Goal: Task Accomplishment & Management: Use online tool/utility

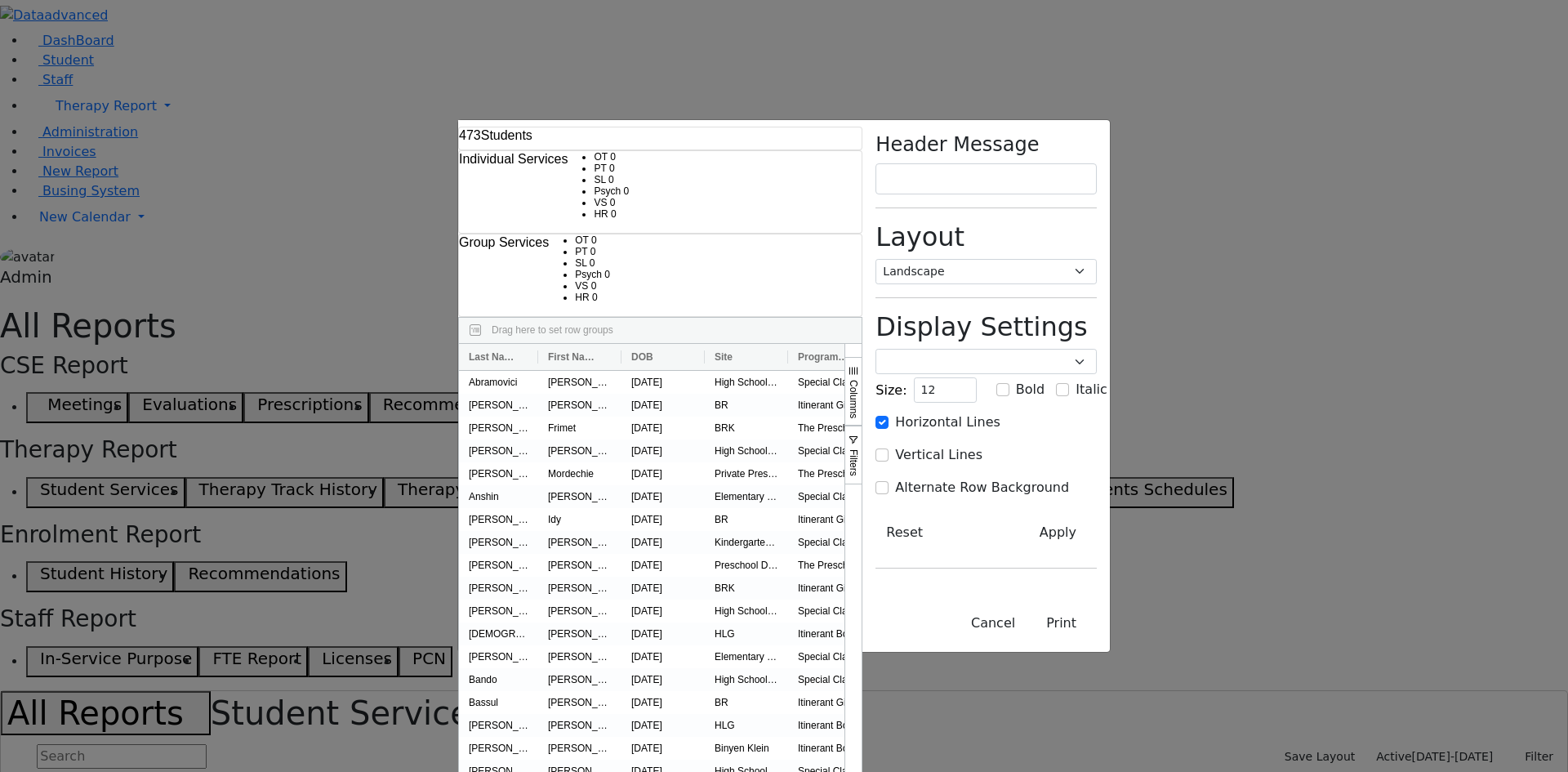
select select "landscape"
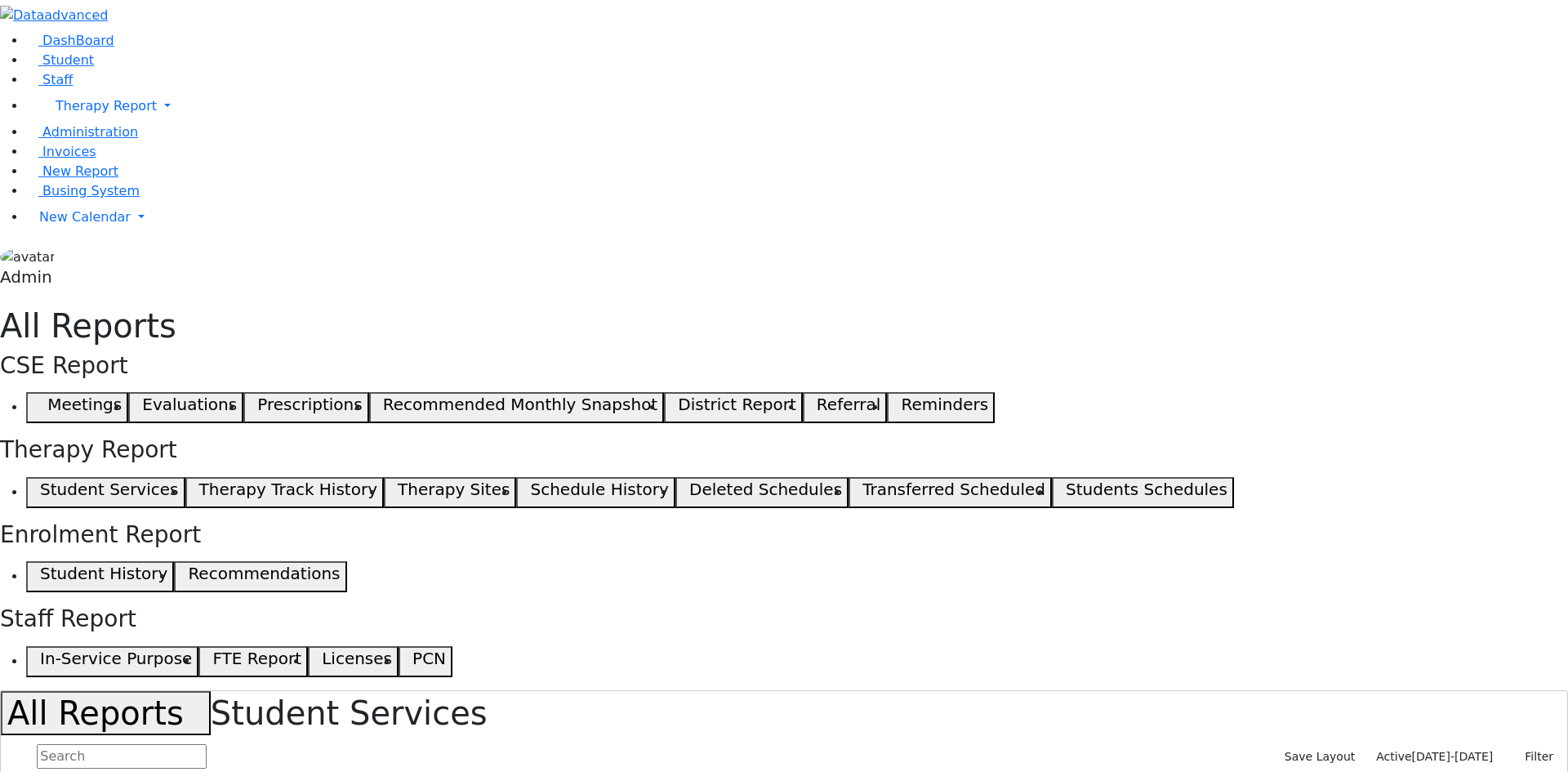
select select "landscape"
type input "12"
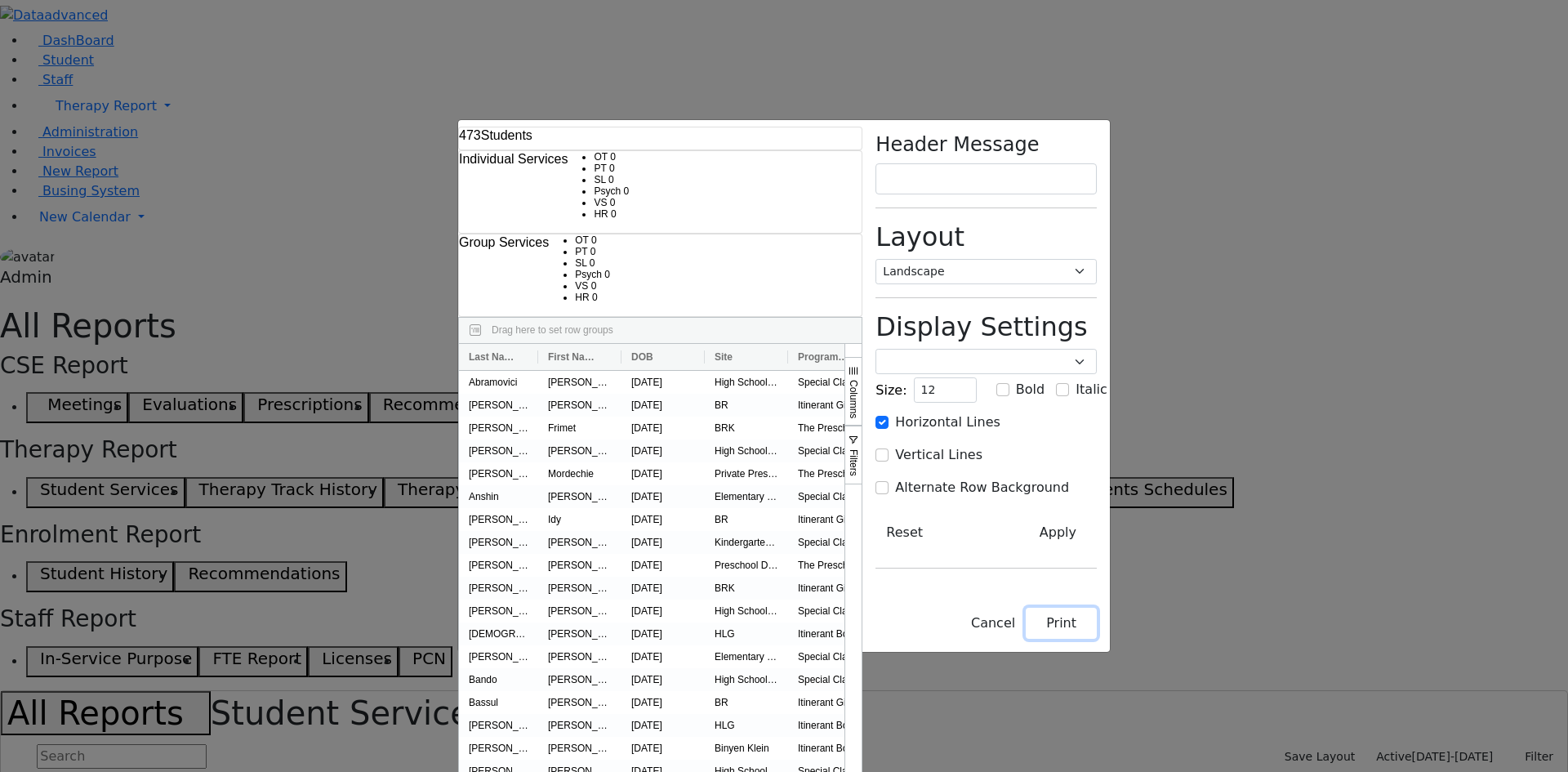
click at [1097, 639] on button "Print" at bounding box center [1061, 623] width 71 height 31
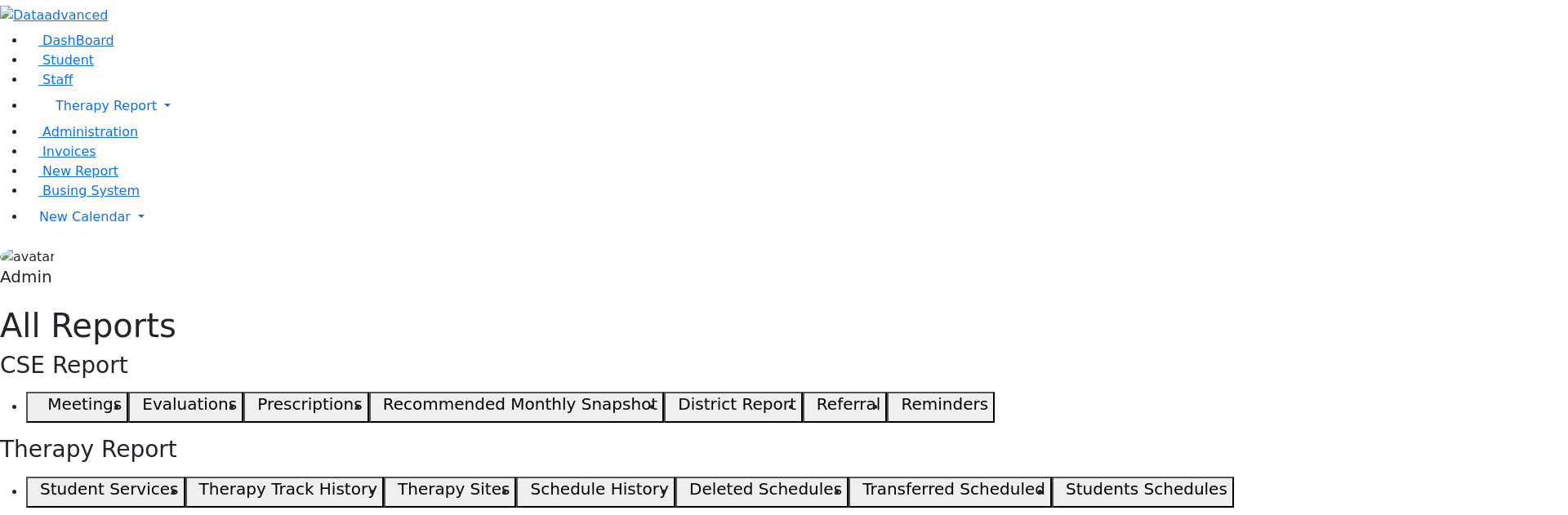
select select "landscape"
type input "12"
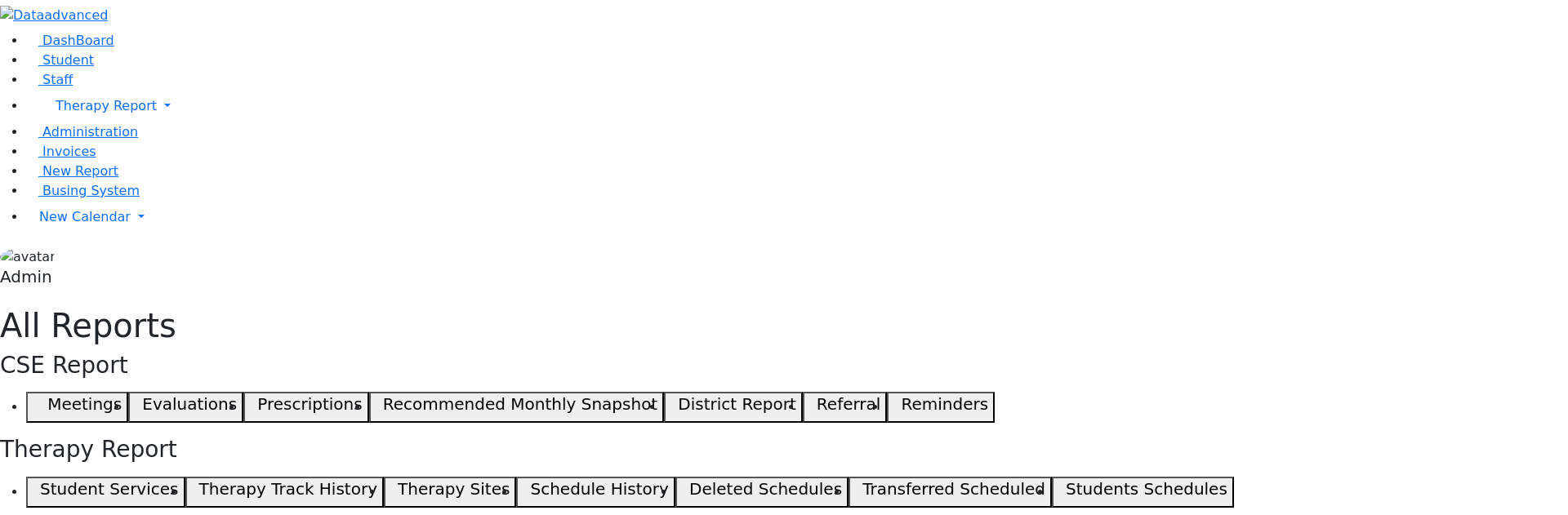
select select "landscape"
type input "12"
select select "landscape"
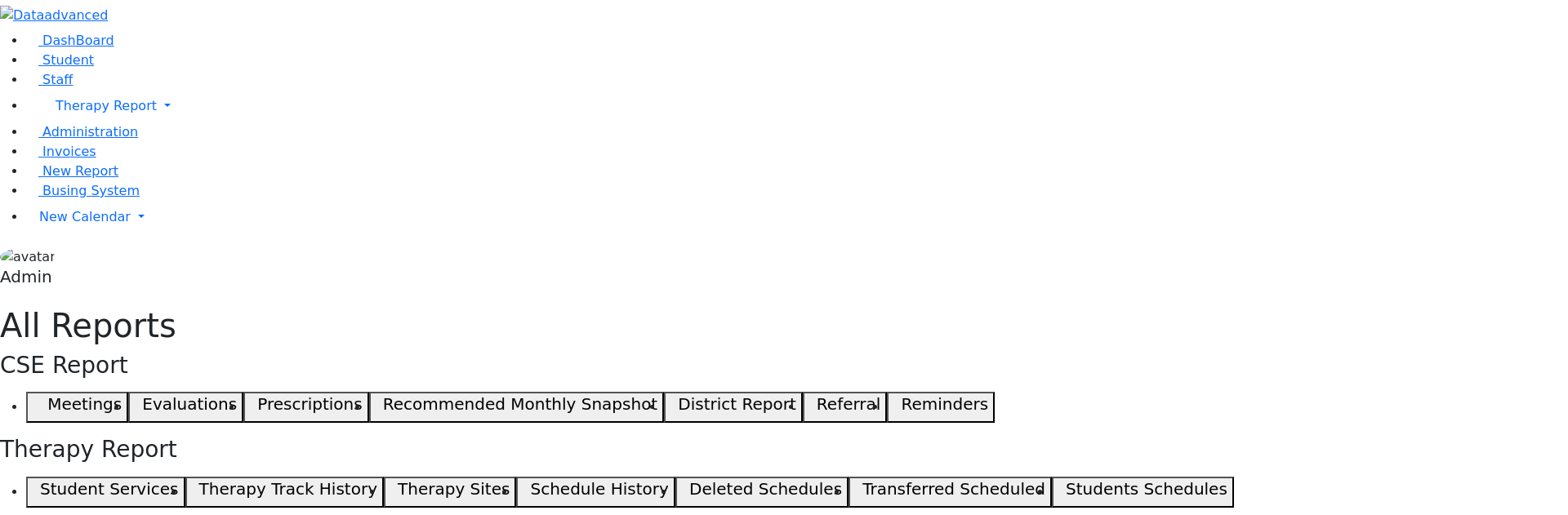
type input "12"
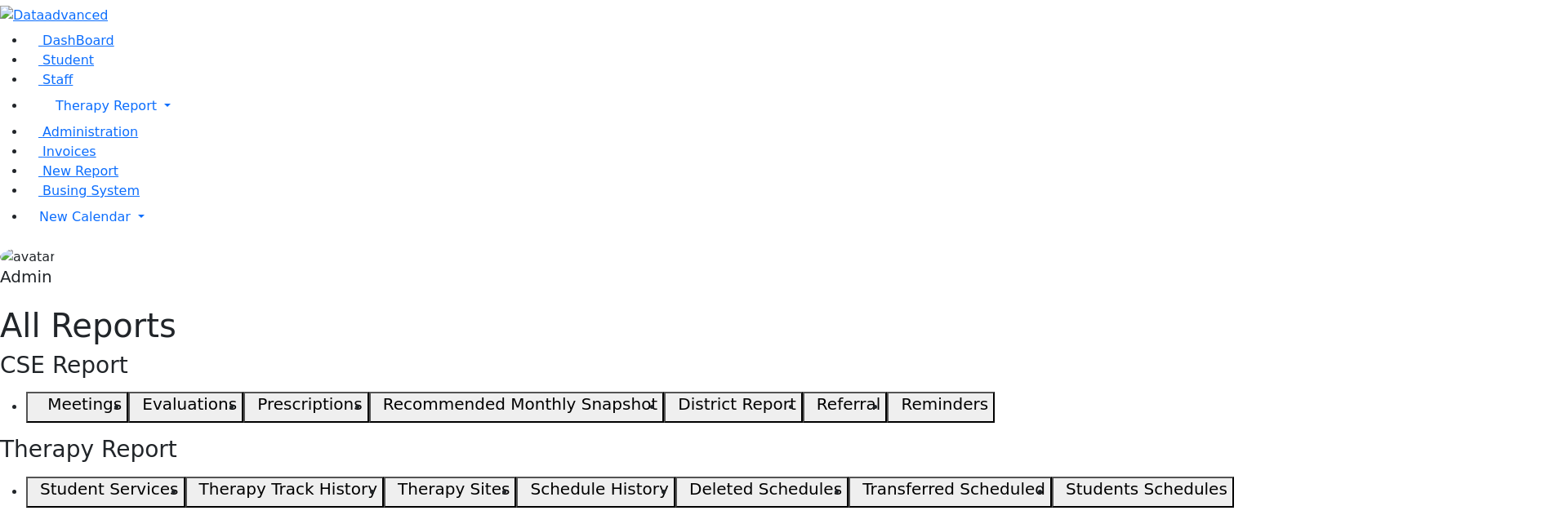
select select "landscape"
type input "12"
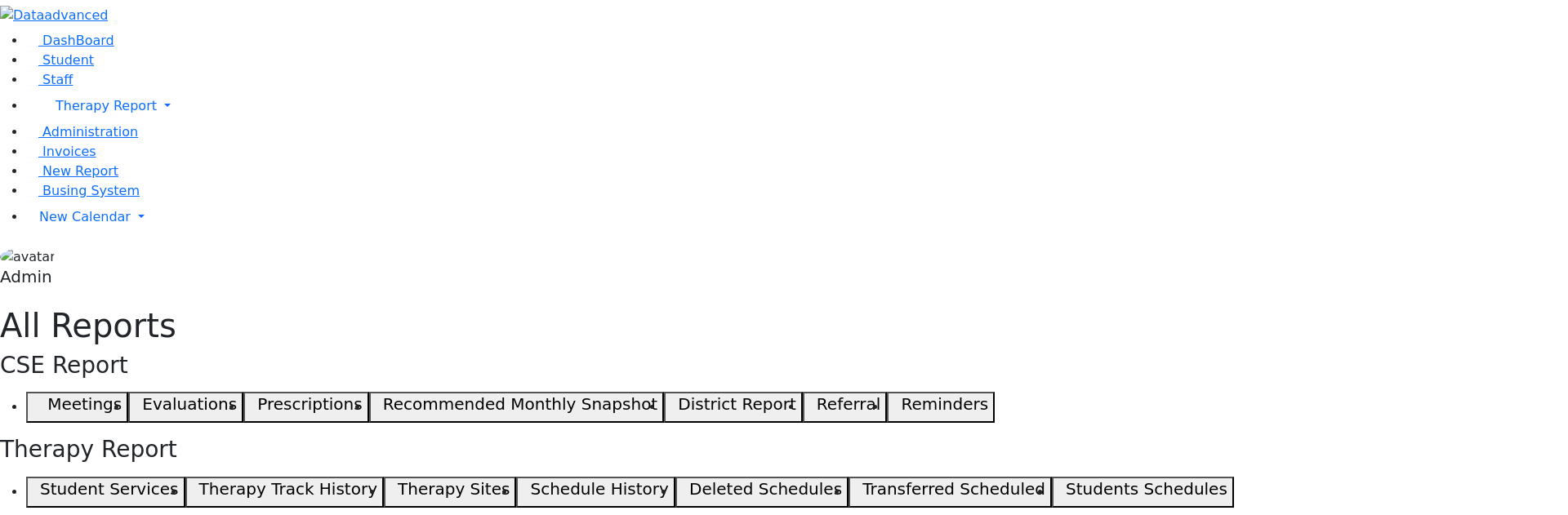
select select "landscape"
type input "12"
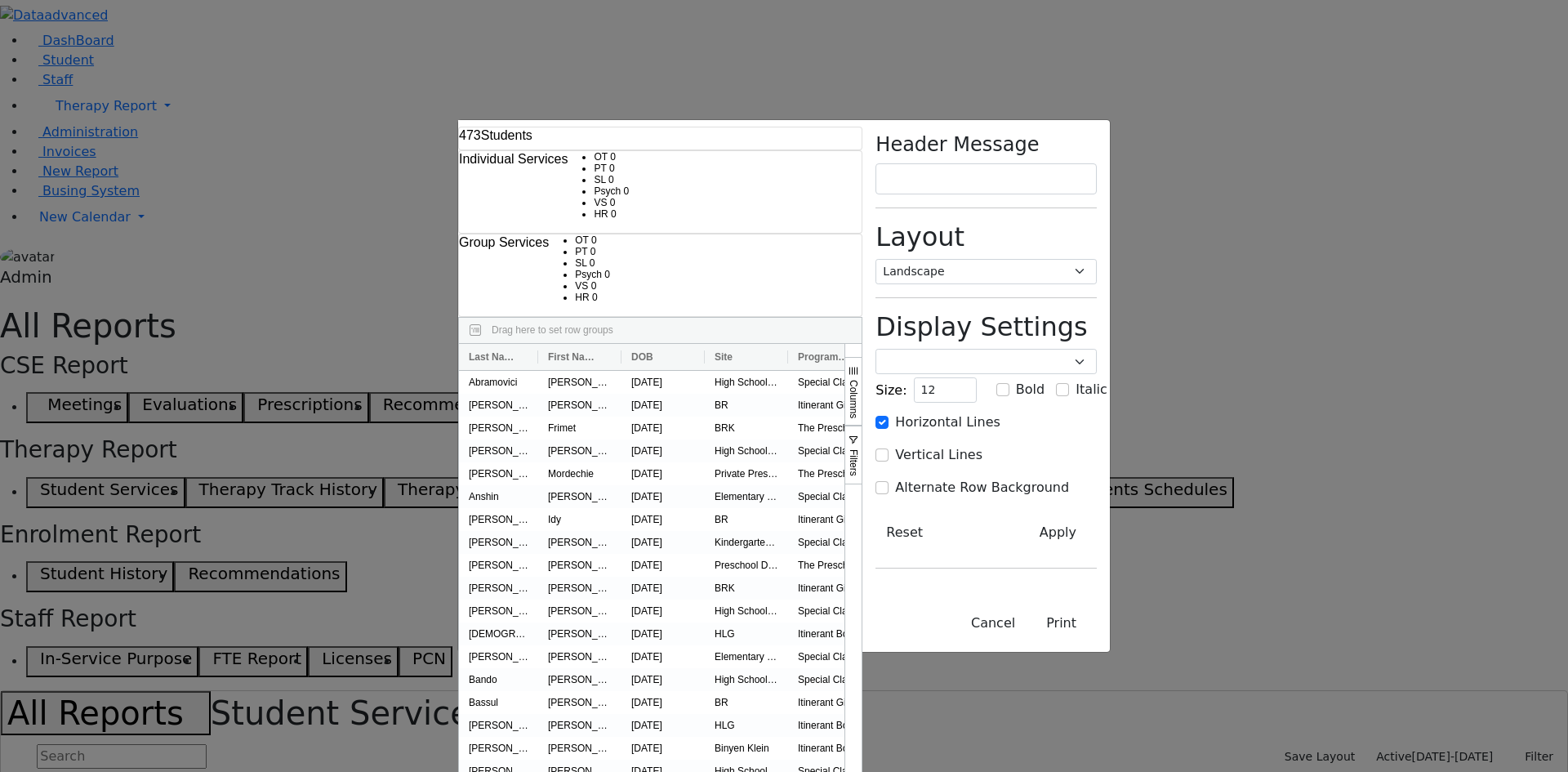
click at [62, 94] on div "473 Students Individual Services OT 0 PT 0 SL 0 Psych 0 VS 0 0" at bounding box center [784, 386] width 1568 height 772
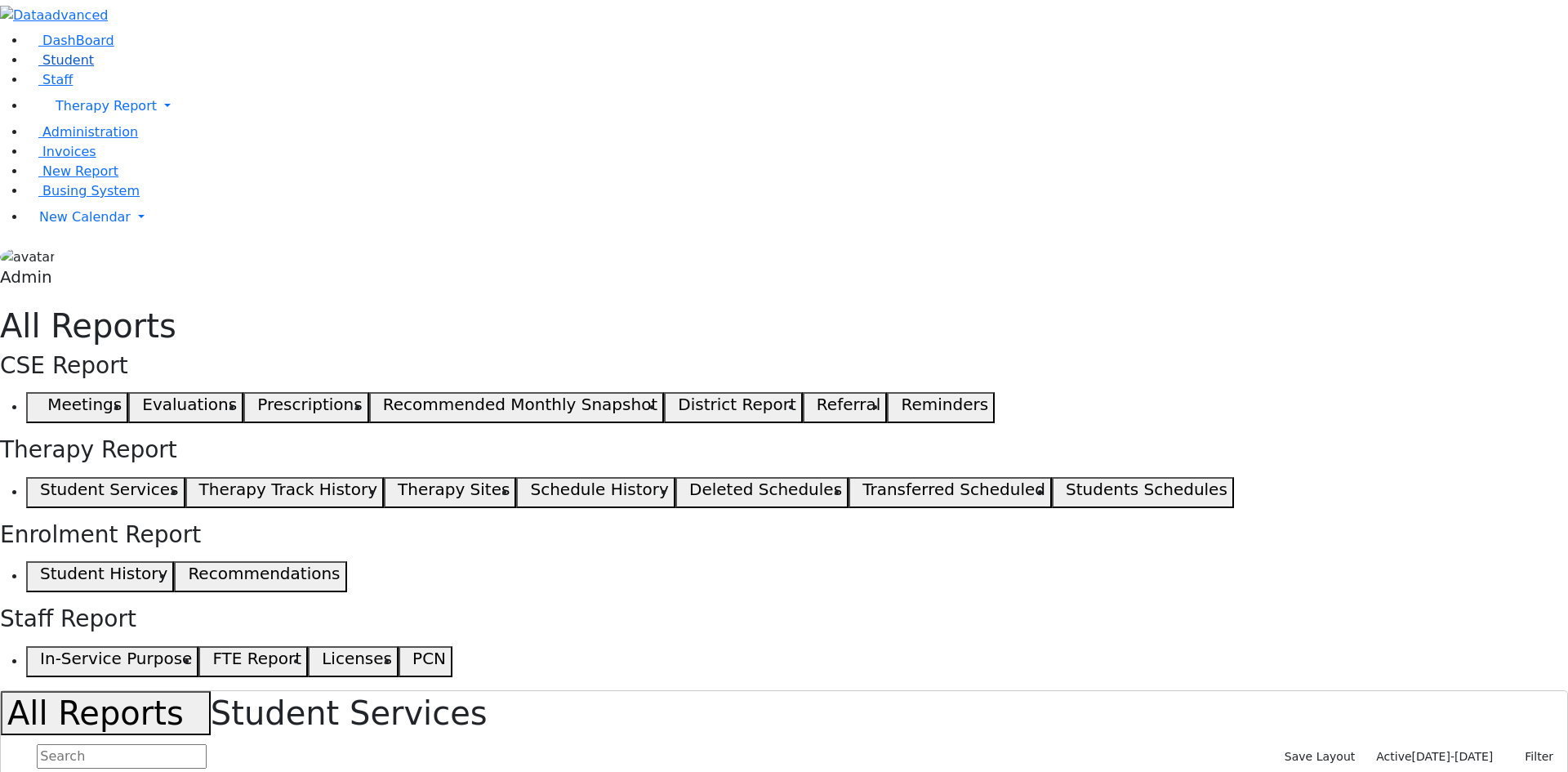
click at [57, 67] on span "Student" at bounding box center [68, 60] width 52 height 16
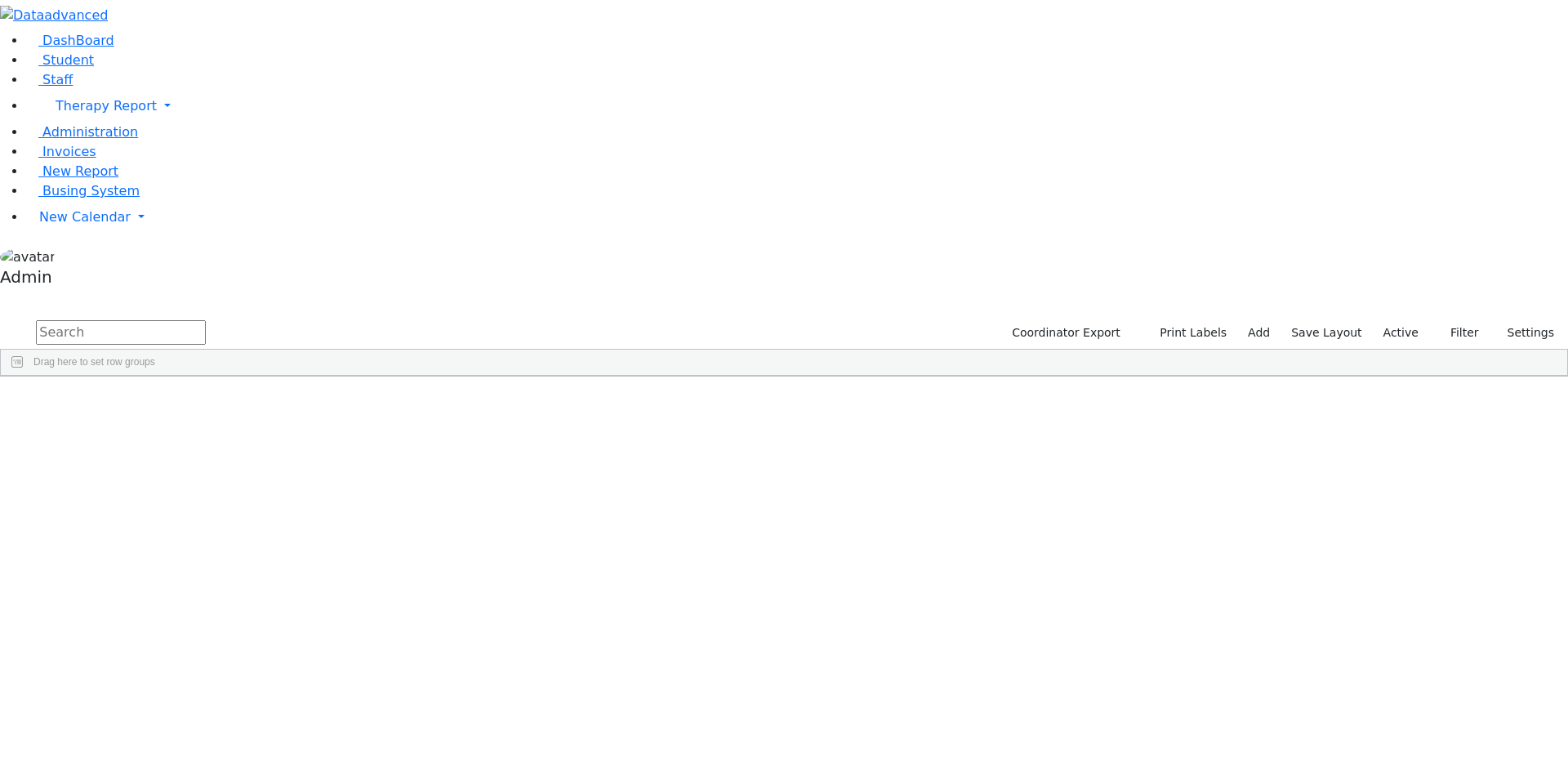
click at [557, 750] on span "Print" at bounding box center [501, 761] width 112 height 23
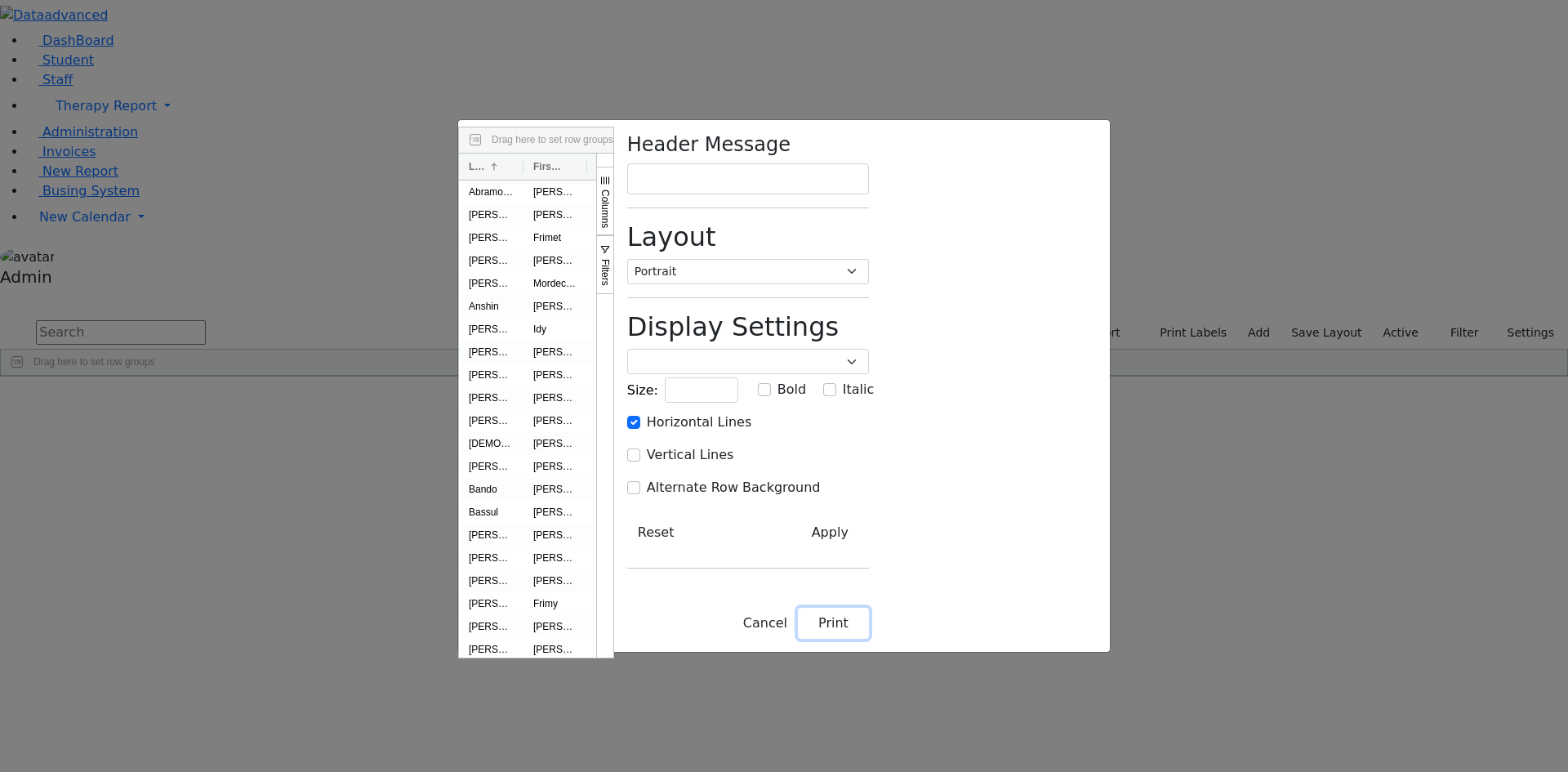
click at [869, 639] on button "Print" at bounding box center [833, 623] width 71 height 31
click at [53, 294] on div "Drag here to set row groups Drag here to set column labels Last Name 1 First Na…" at bounding box center [784, 386] width 1568 height 772
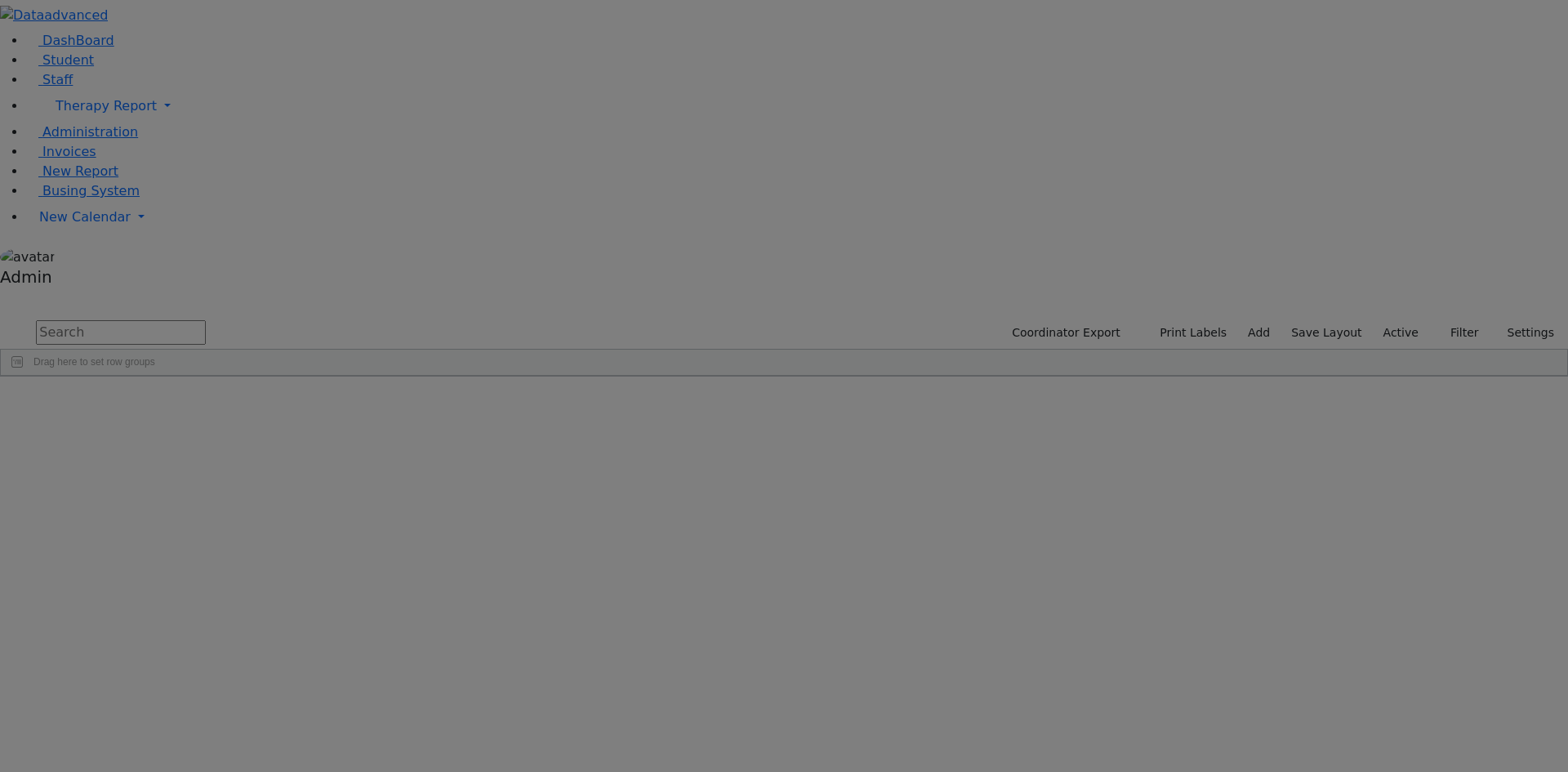
click at [53, 294] on body "Printing Please wait. Remaining time 10 seconds. Print Schedule Options Show Bi…" at bounding box center [784, 188] width 1568 height 376
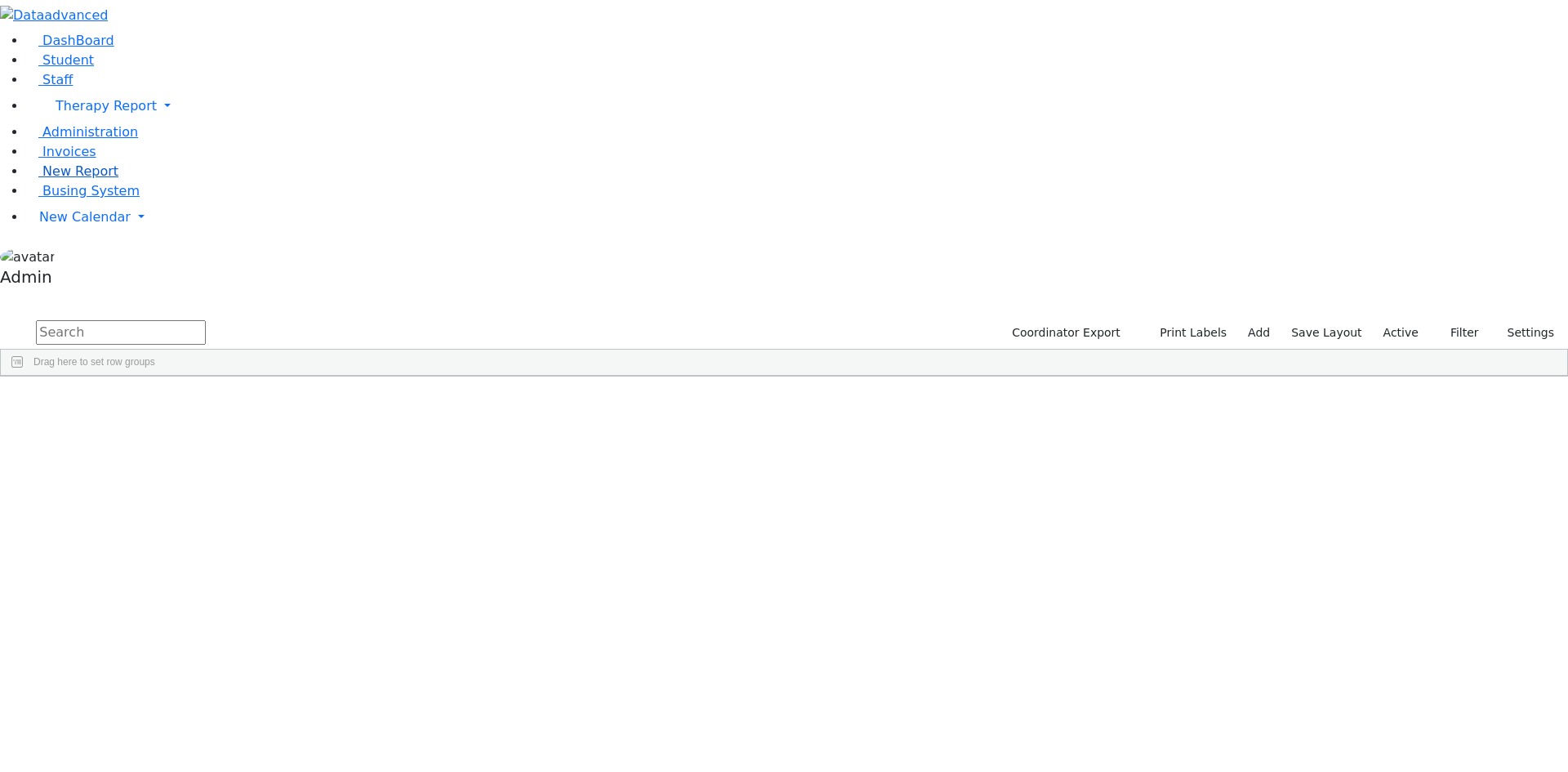
click at [53, 179] on span "New Report" at bounding box center [81, 170] width 76 height 16
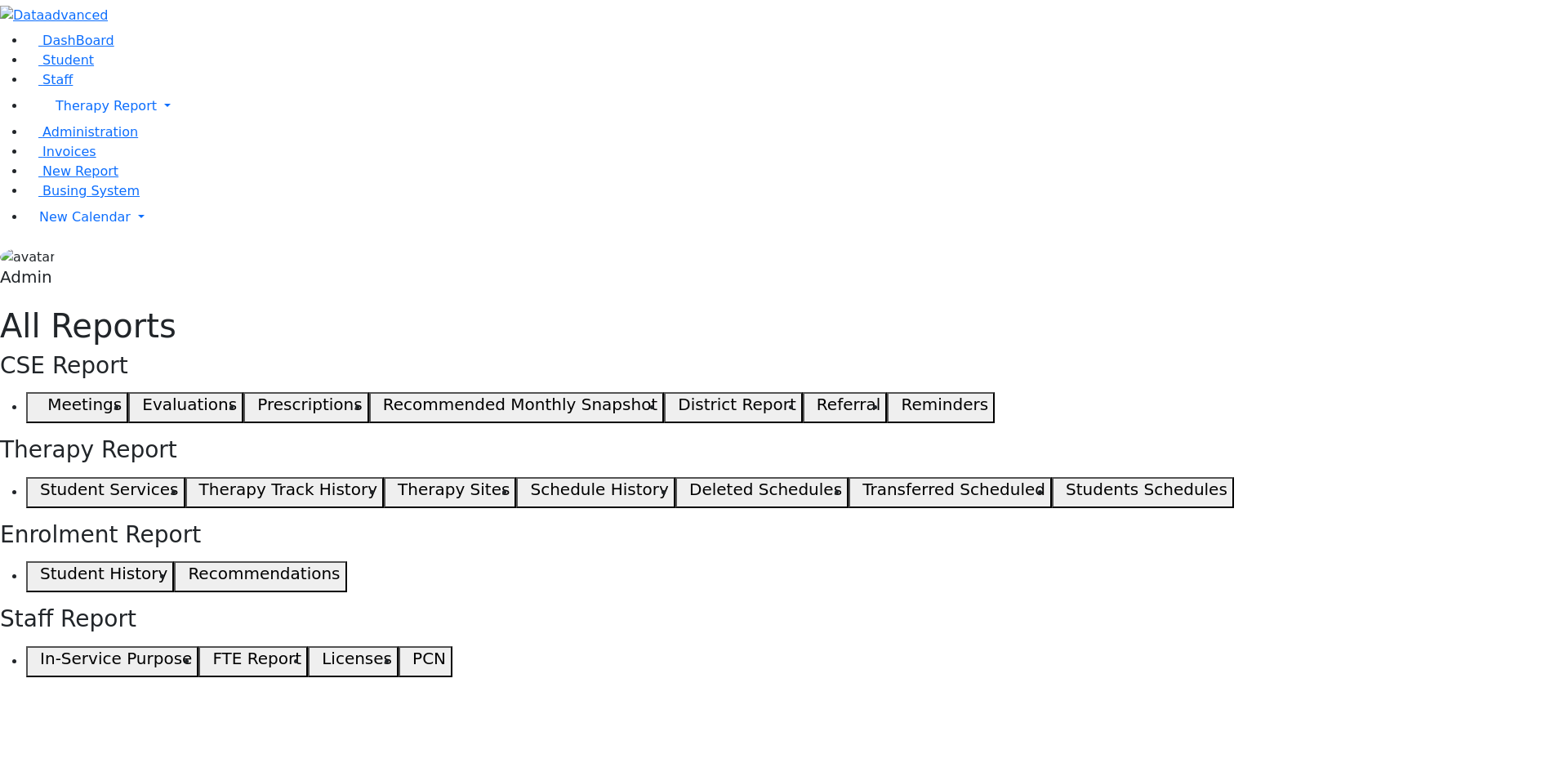
click at [185, 477] on button "Student Services" at bounding box center [105, 492] width 159 height 31
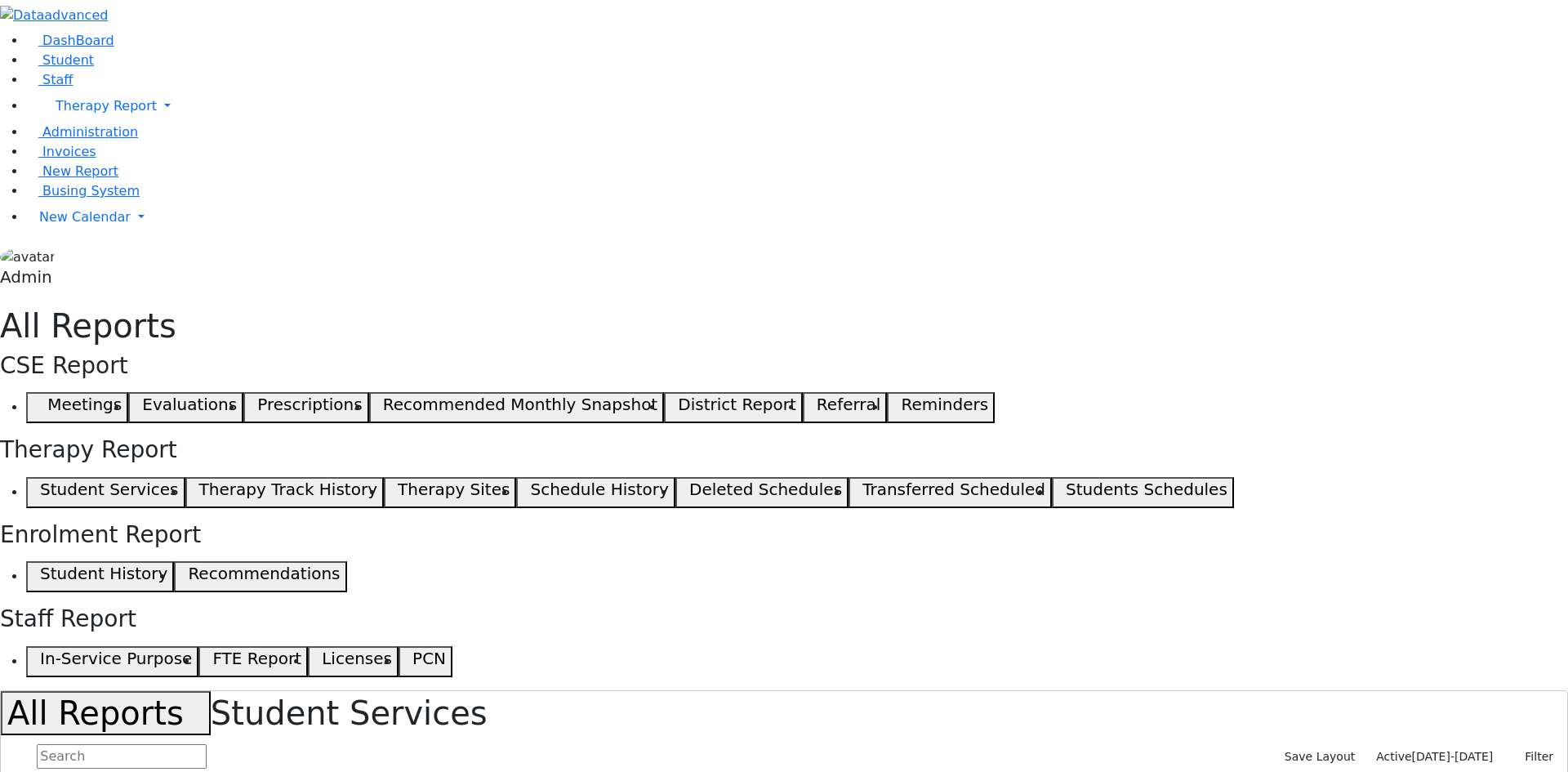
select select "landscape"
type input "12"
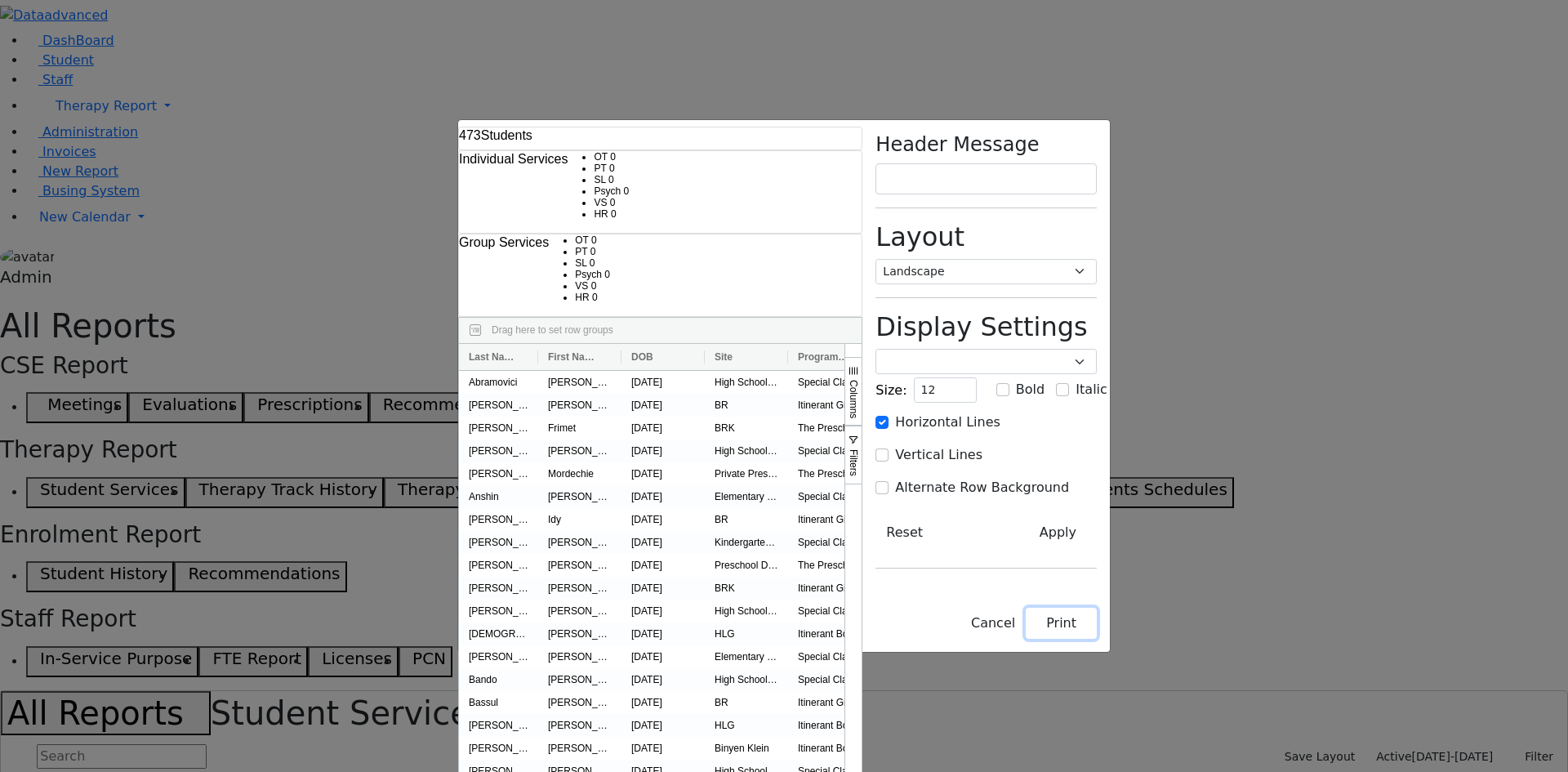
click at [1097, 639] on button "Print" at bounding box center [1061, 623] width 71 height 31
click at [1097, 259] on select "Portrait Landscape" at bounding box center [986, 272] width 221 height 26
click at [998, 259] on select "Portrait Landscape" at bounding box center [986, 272] width 221 height 26
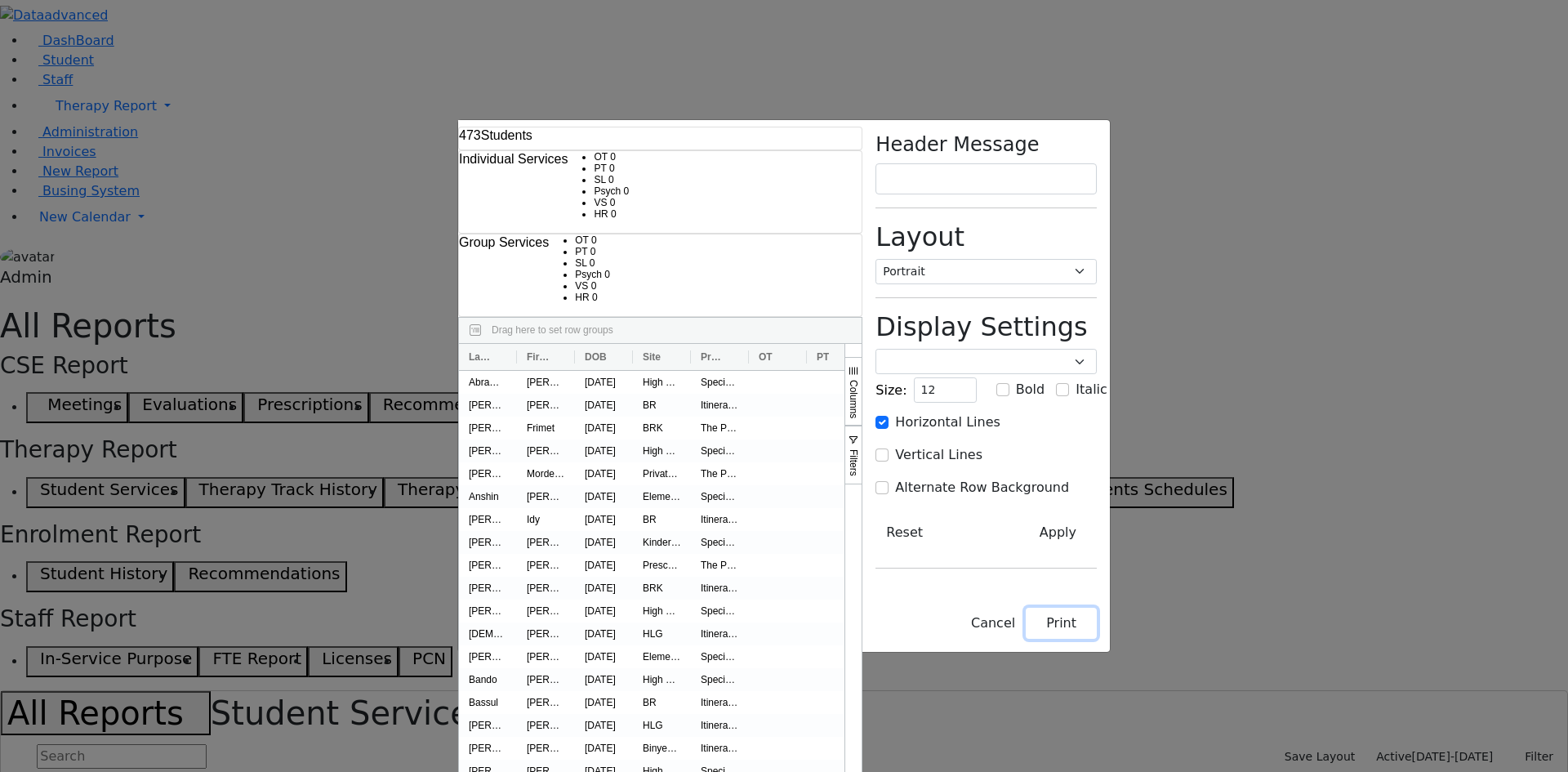
click at [1097, 639] on button "Print" at bounding box center [1061, 623] width 71 height 31
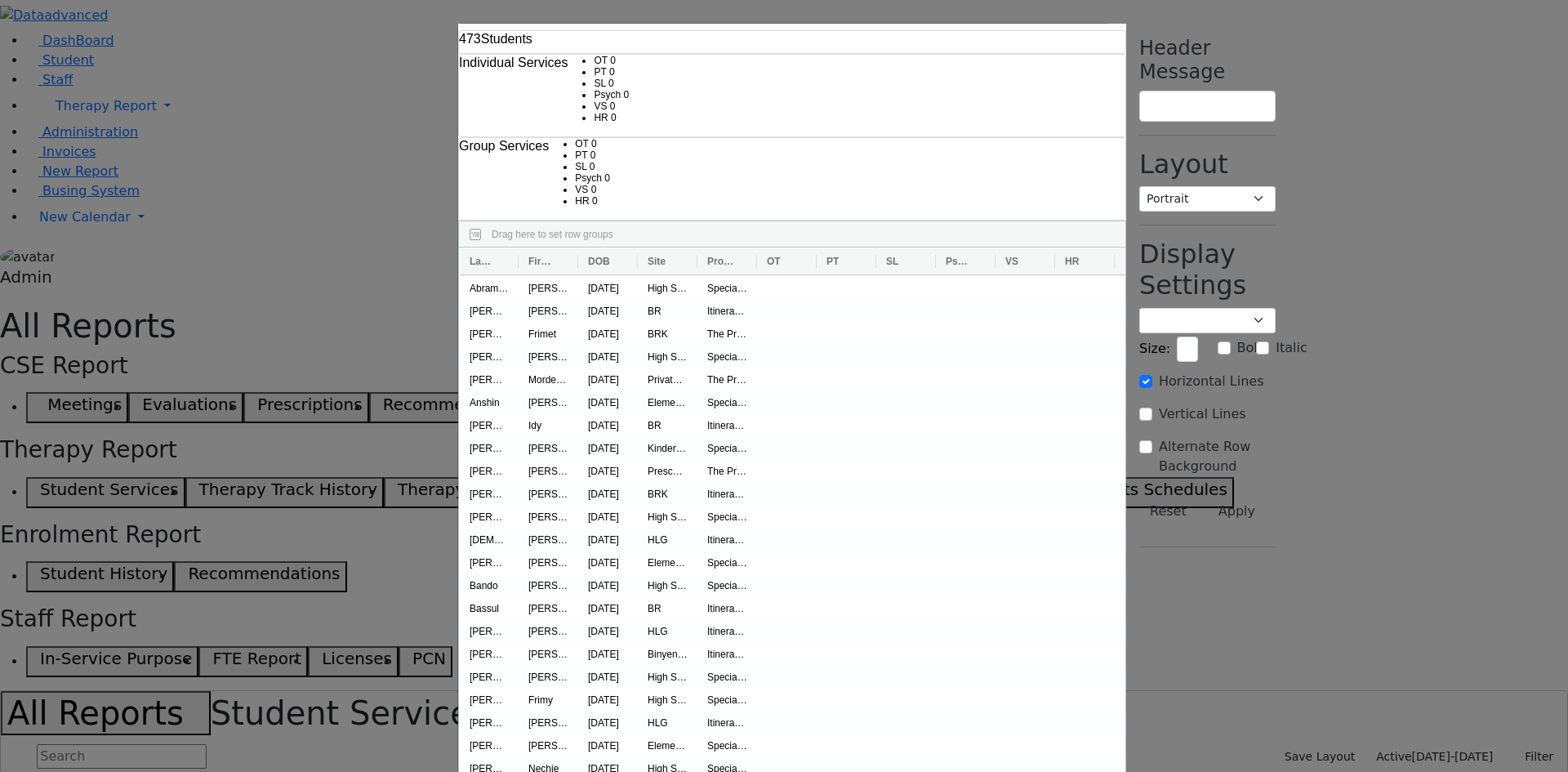
select select "landscape"
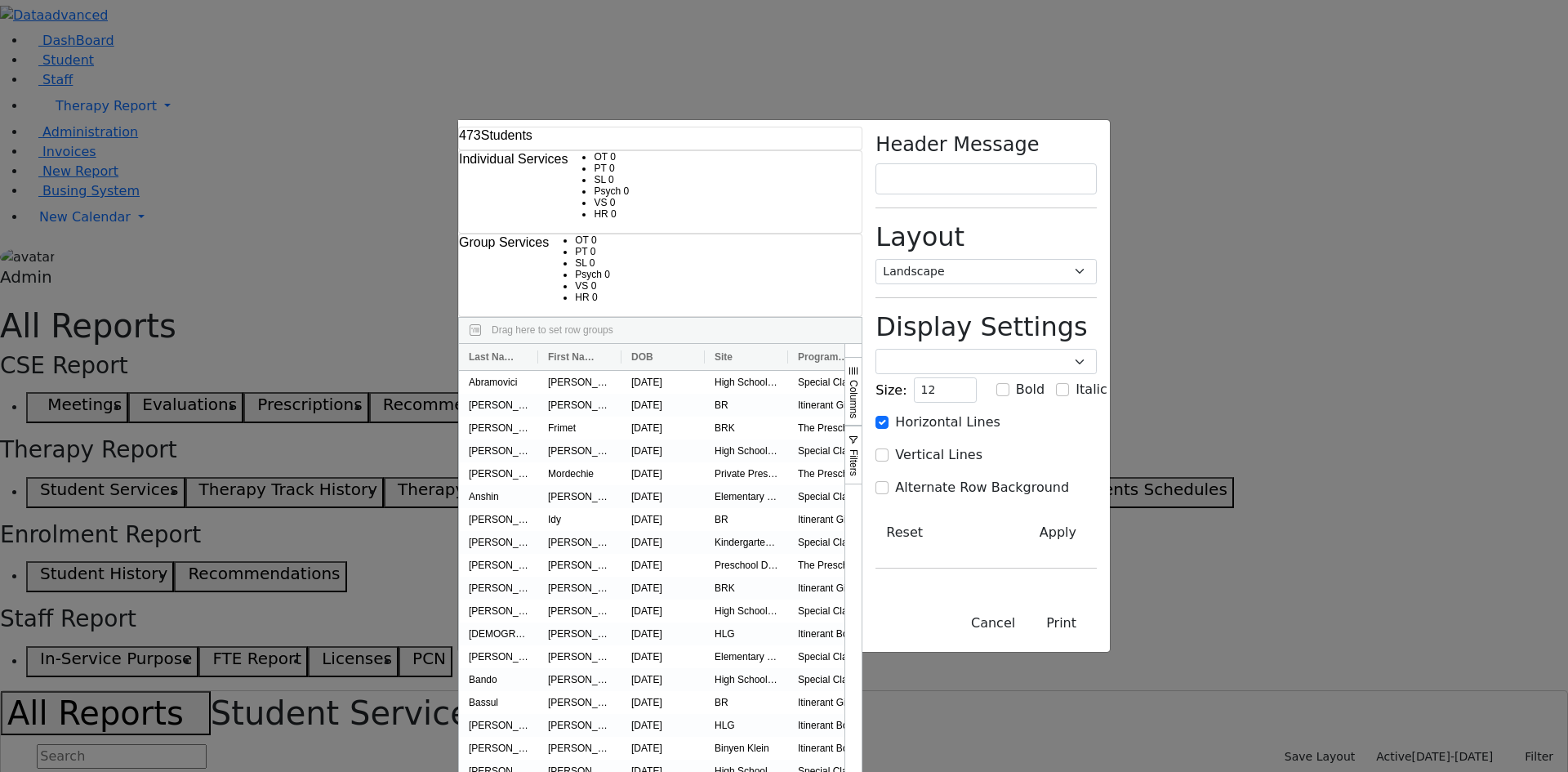
click at [1522, 406] on div "473 Students Individual Services OT 0 PT 0 SL 0 Psych 0 VS 0 0" at bounding box center [784, 386] width 1568 height 772
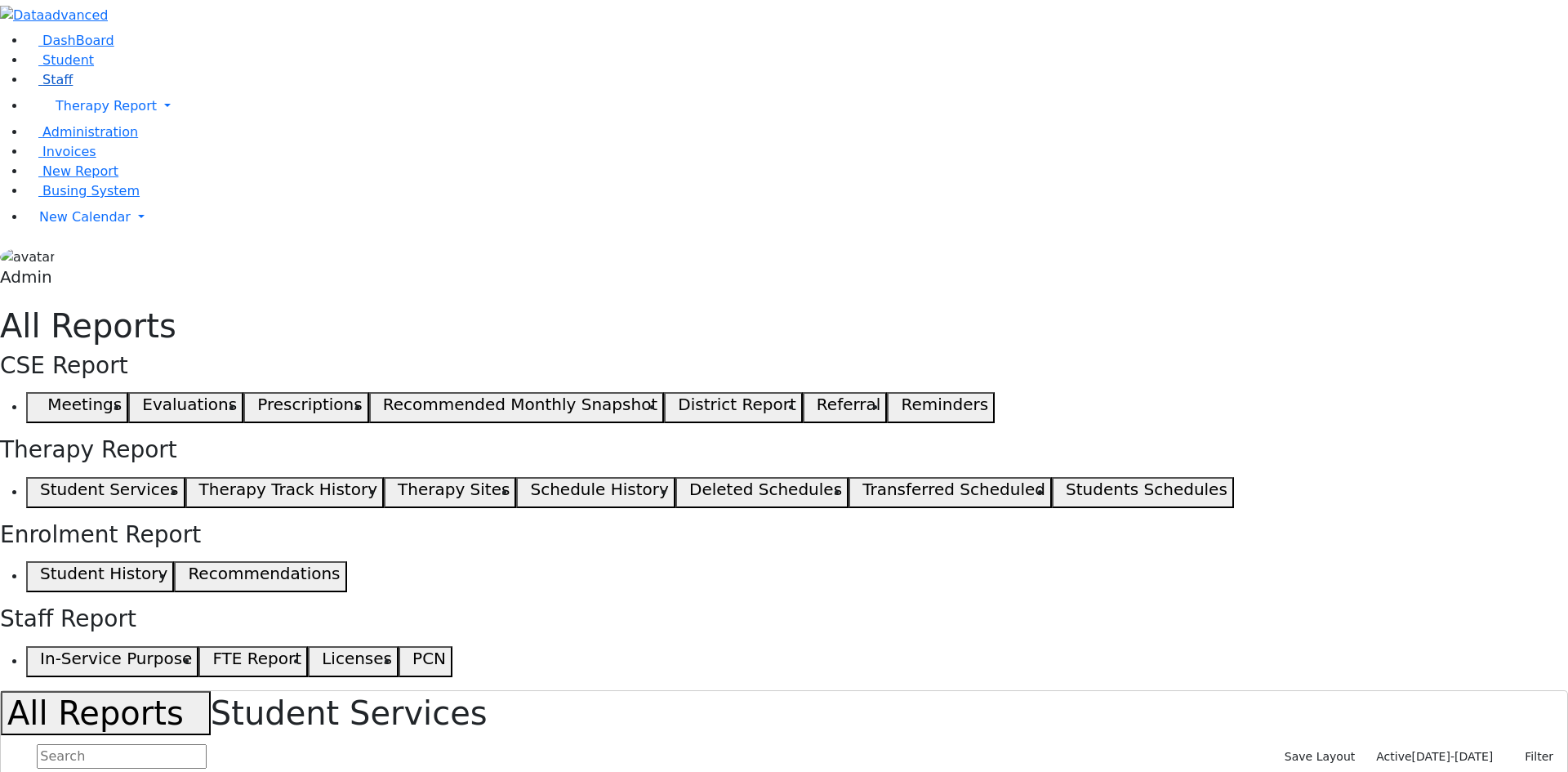
click at [72, 87] on link "Staff" at bounding box center [49, 79] width 47 height 16
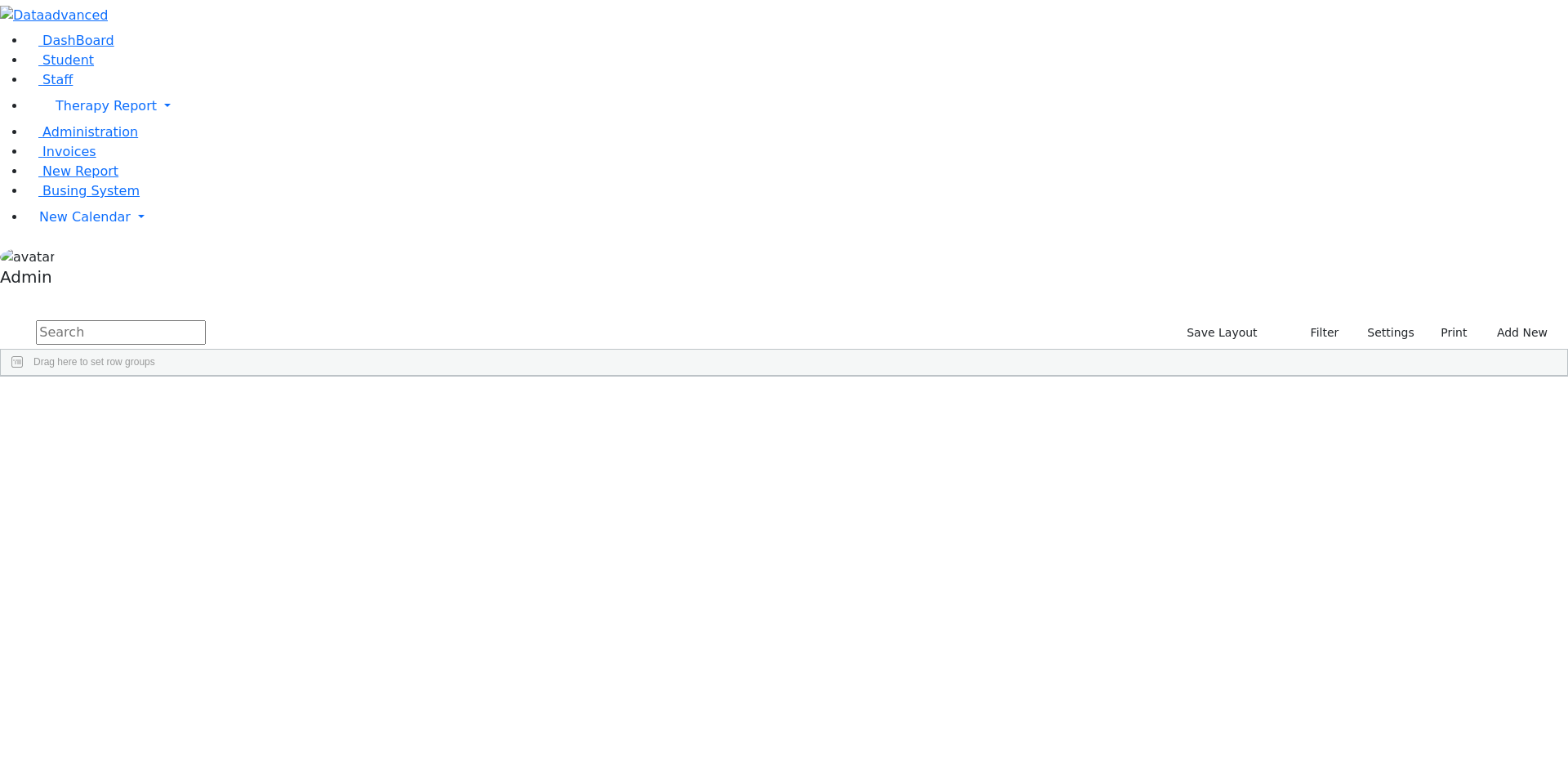
click at [378, 675] on span "Print" at bounding box center [322, 686] width 112 height 23
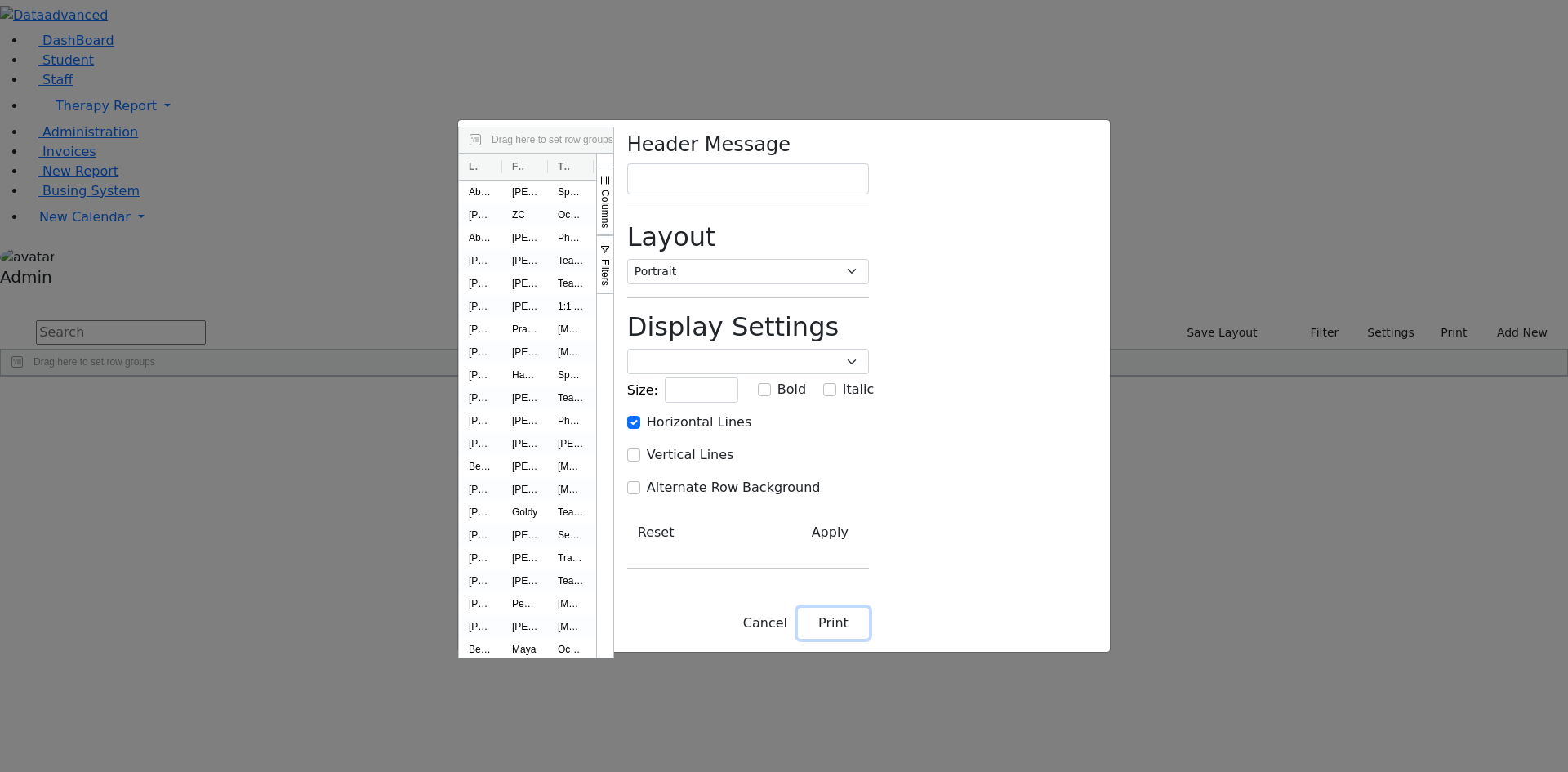
click at [869, 639] on button "Print" at bounding box center [833, 623] width 71 height 31
click at [1357, 562] on div "Drag here to set row groups Drag here to set column labels Last Name First Name…" at bounding box center [784, 386] width 1568 height 772
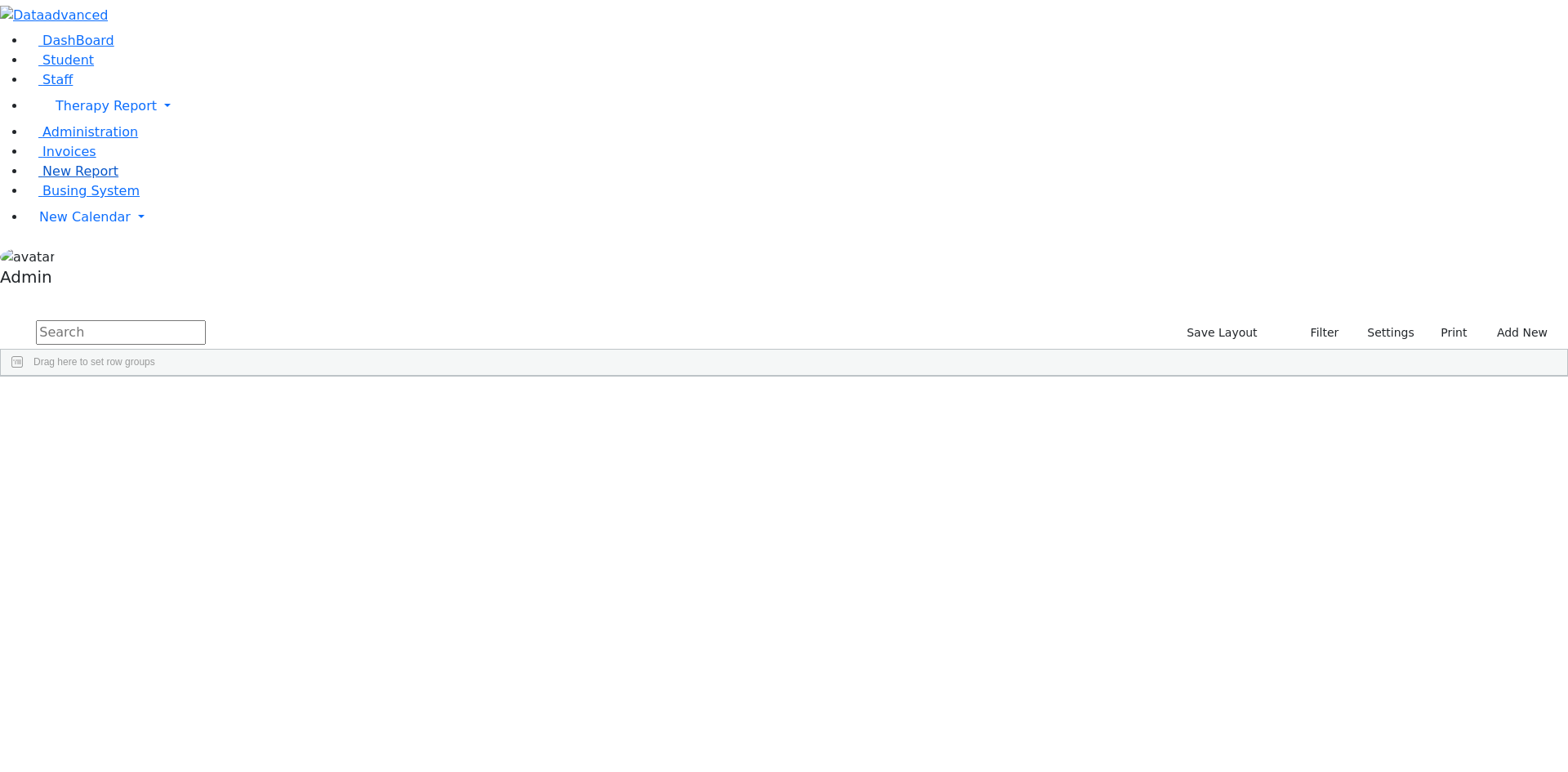
click at [55, 179] on span "New Report" at bounding box center [81, 170] width 76 height 16
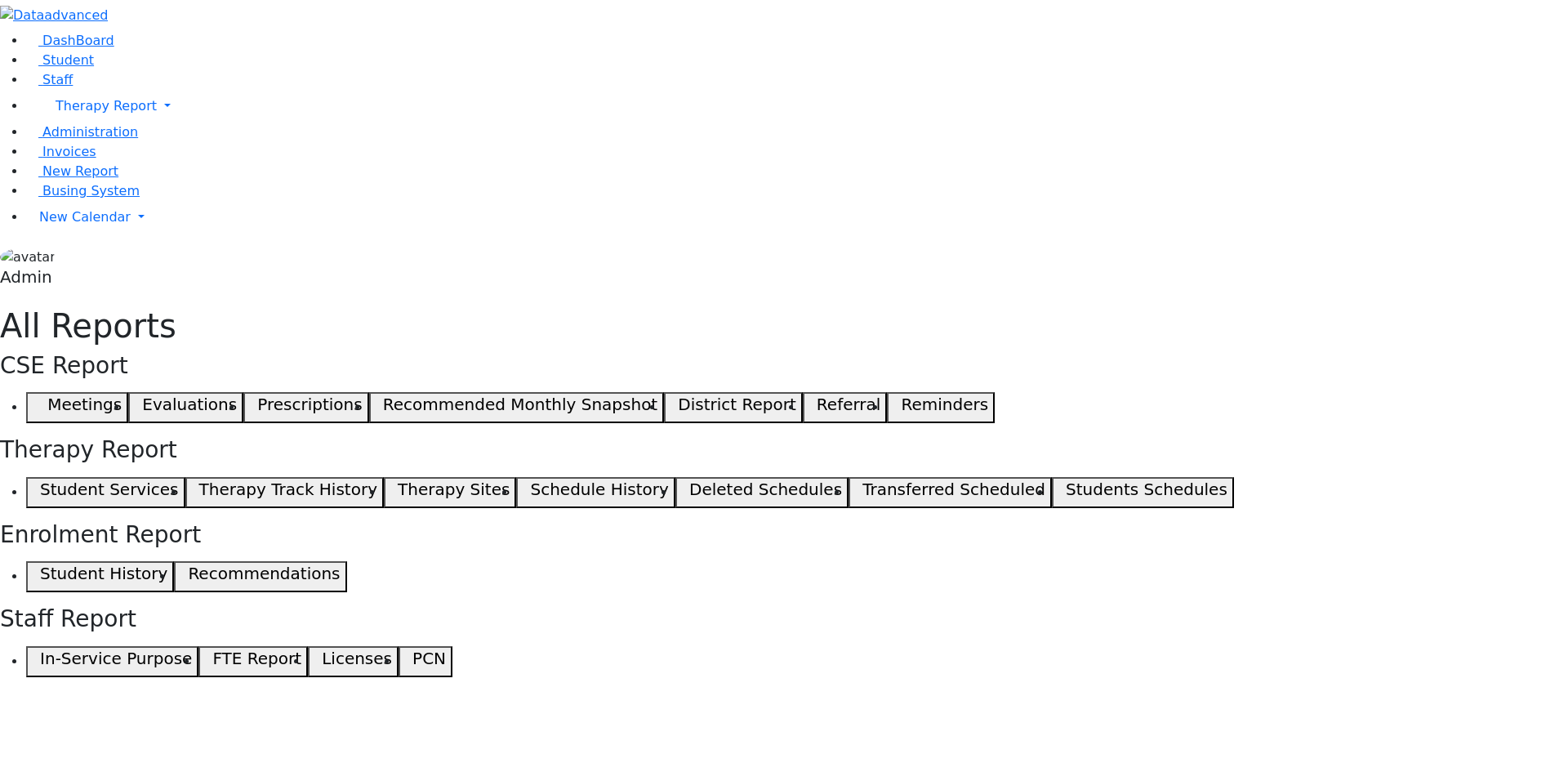
click at [185, 477] on button "Student Services" at bounding box center [105, 492] width 159 height 31
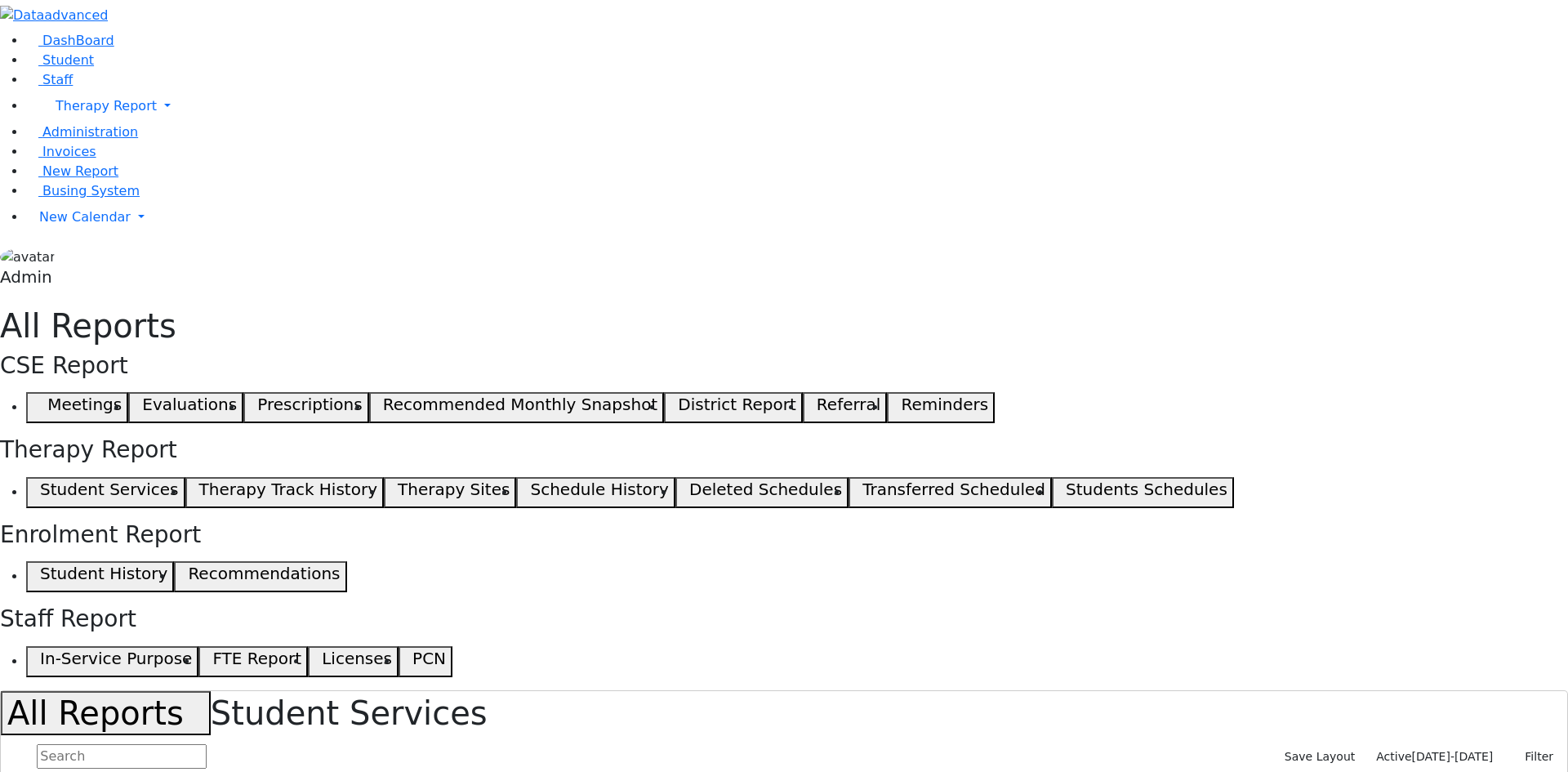
select select "landscape"
type input "12"
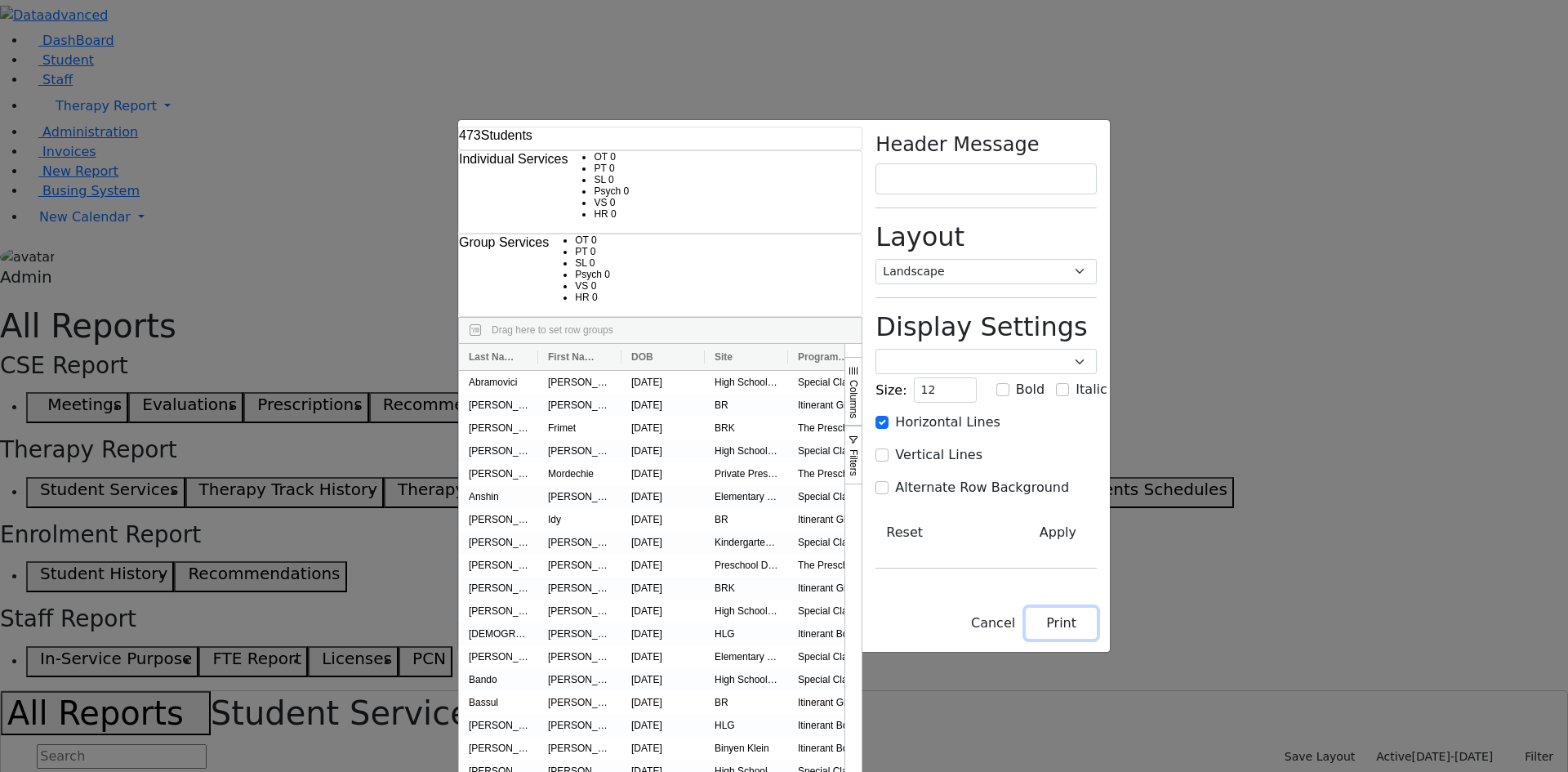
click at [1097, 639] on button "Print" at bounding box center [1061, 623] width 71 height 31
click at [1097, 259] on select "Portrait Landscape" at bounding box center [986, 272] width 221 height 26
click at [998, 259] on select "Portrait Landscape" at bounding box center [986, 272] width 221 height 26
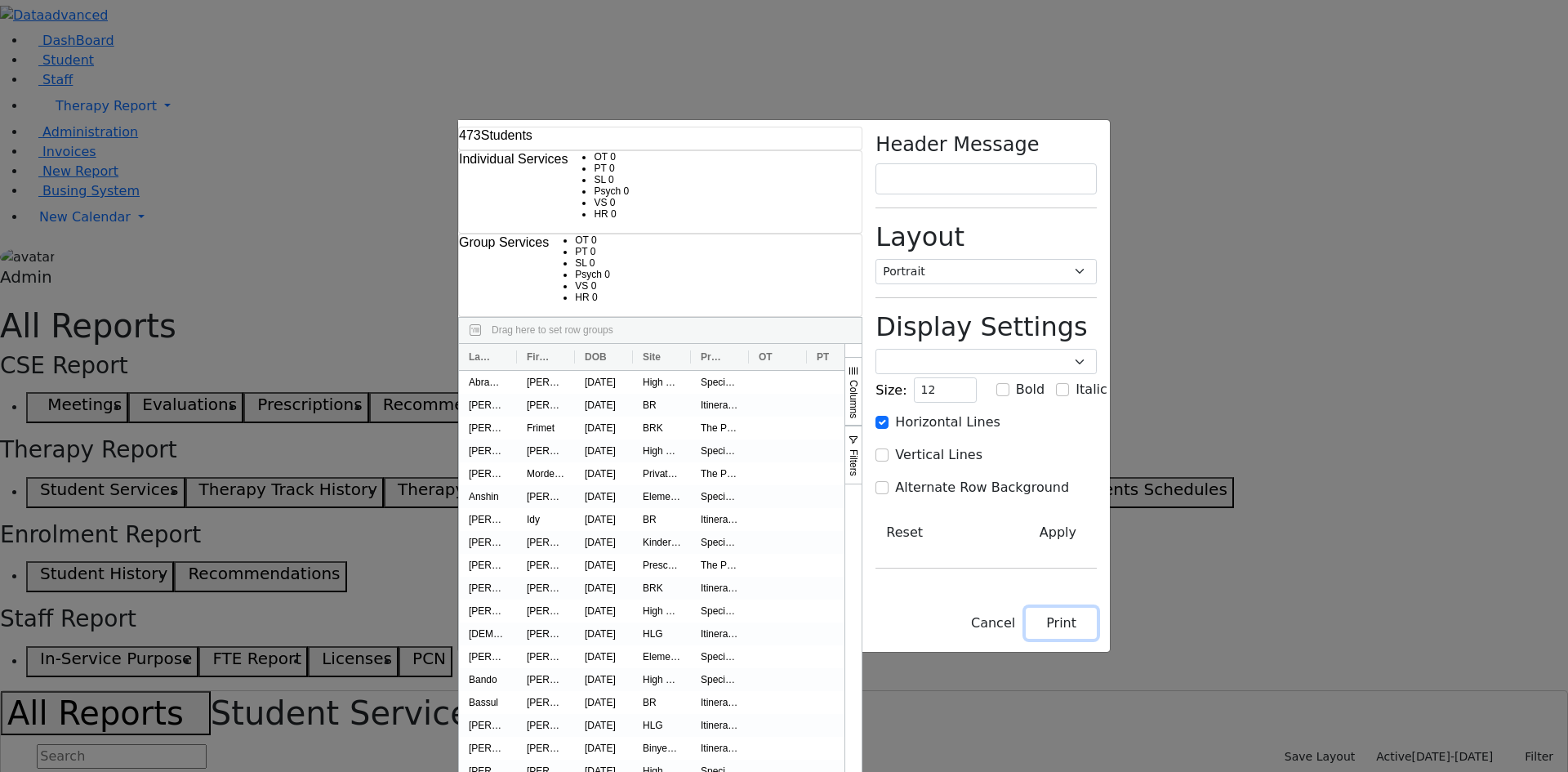
click at [1097, 639] on button "Print" at bounding box center [1061, 623] width 71 height 31
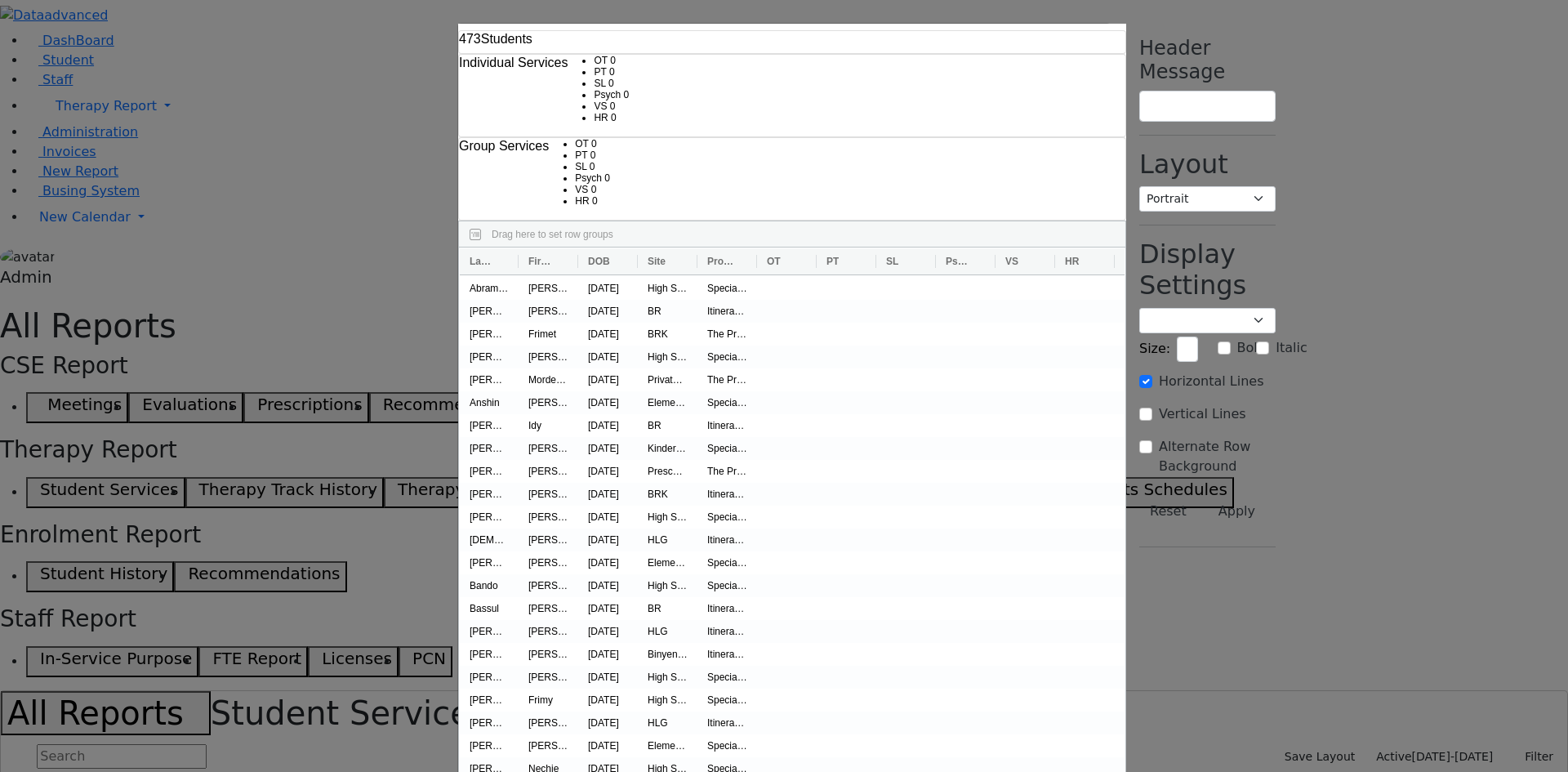
select select "landscape"
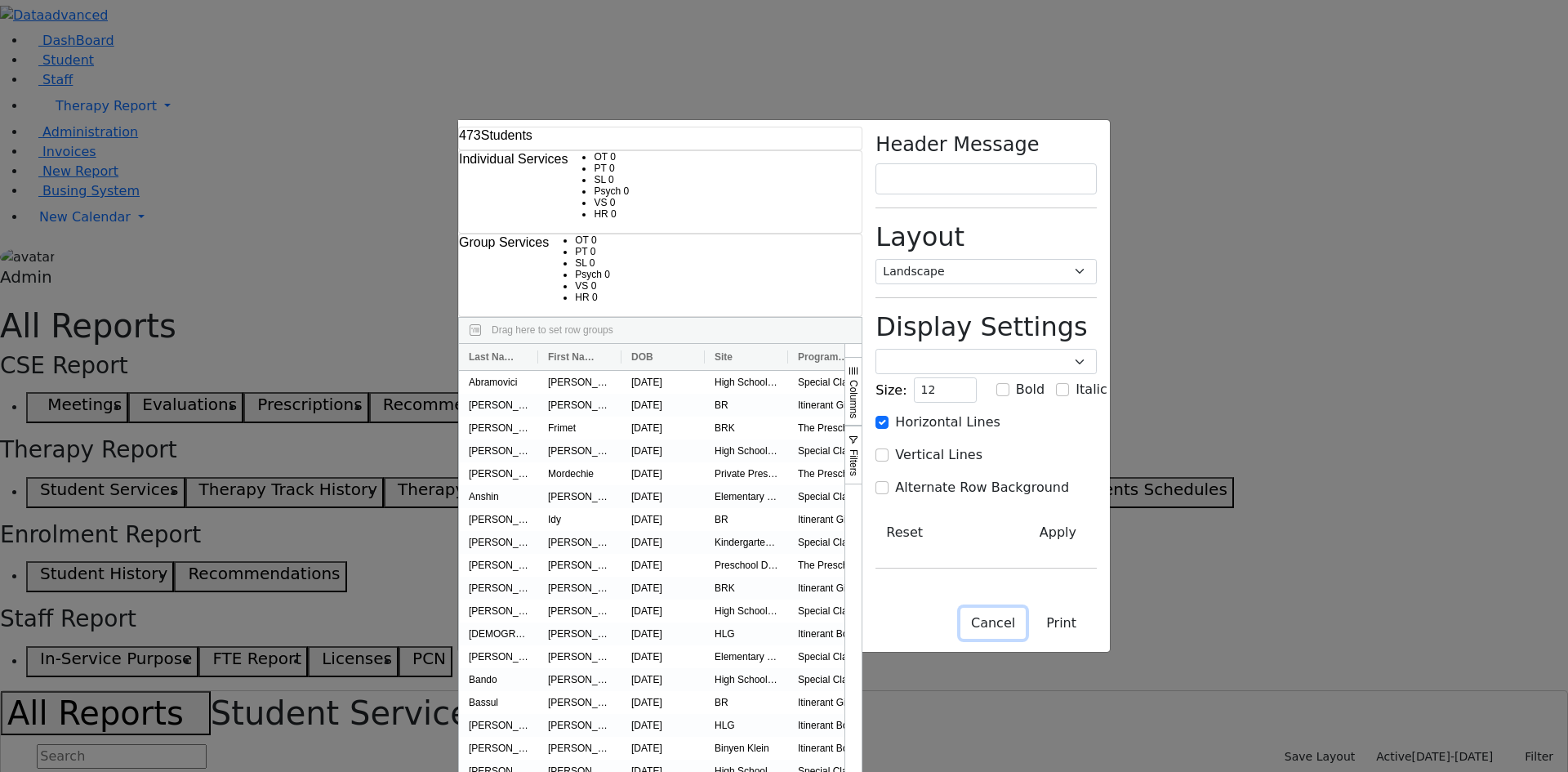
click at [1026, 639] on button "Cancel" at bounding box center [993, 623] width 65 height 31
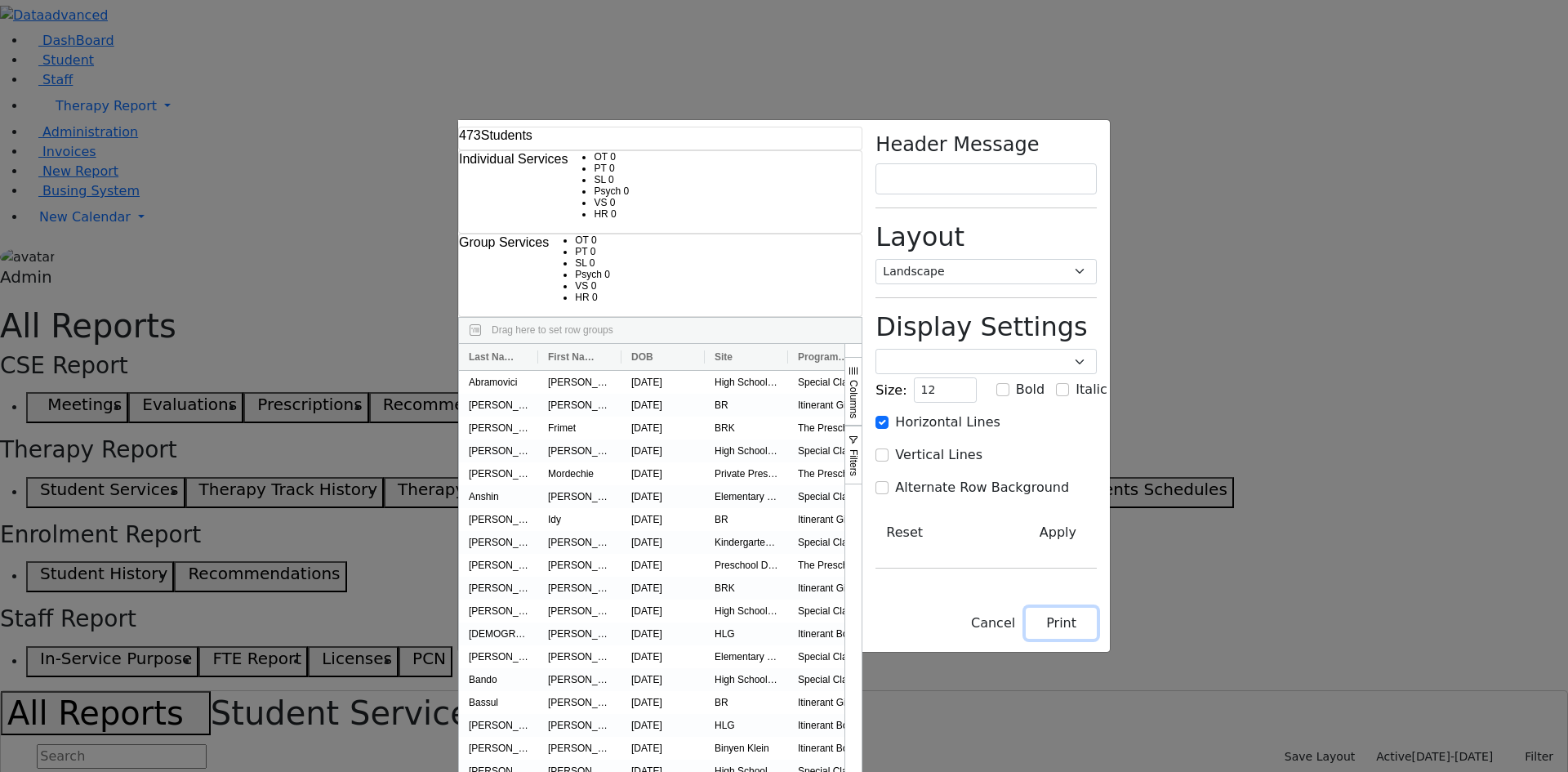
click at [1097, 639] on button "Print" at bounding box center [1061, 623] width 71 height 31
